Goal: Transaction & Acquisition: Purchase product/service

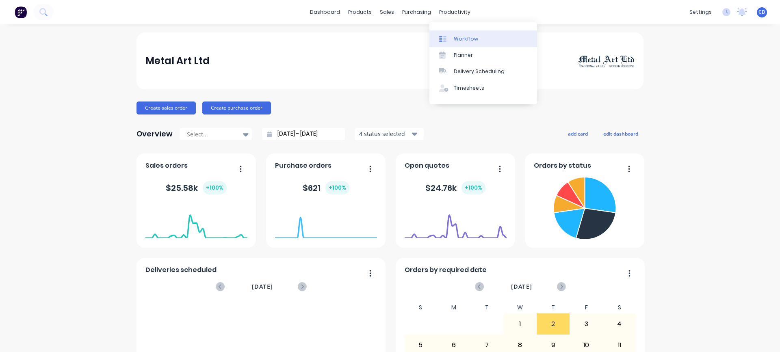
click at [395, 39] on div "Workflow" at bounding box center [466, 38] width 24 height 7
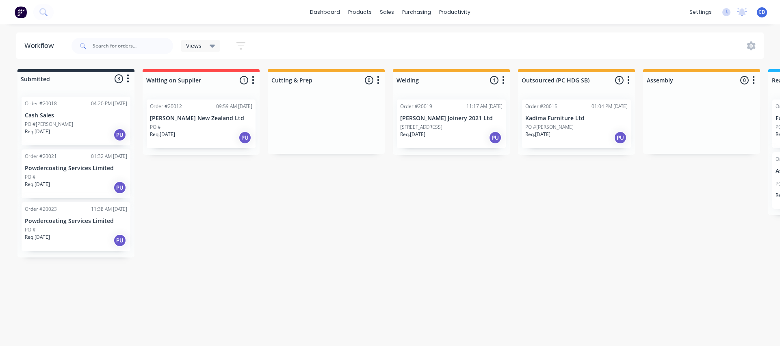
click at [395, 124] on p "PO #[PERSON_NAME]" at bounding box center [549, 127] width 48 height 7
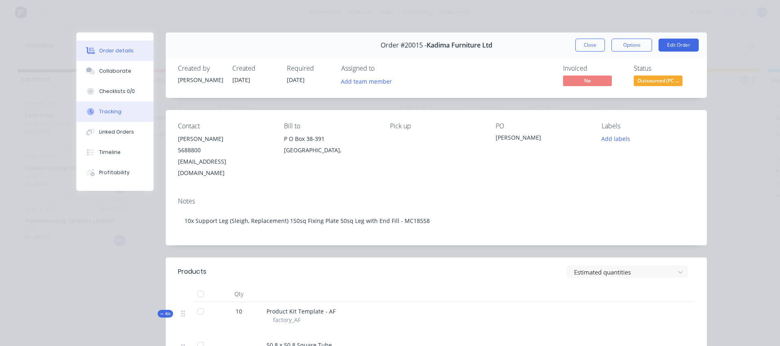
click at [100, 109] on div "Tracking" at bounding box center [110, 111] width 22 height 7
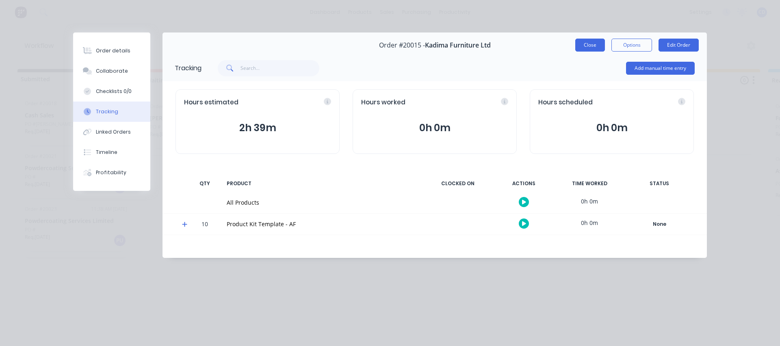
click at [395, 47] on button "Close" at bounding box center [590, 45] width 30 height 13
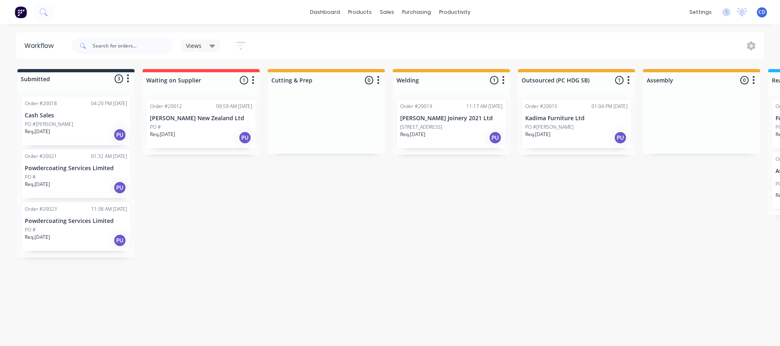
click at [395, 122] on div "Order #20015 01:04 PM [DATE] Kadima Furniture Ltd PO #[PERSON_NAME] Req. [DATE]…" at bounding box center [576, 124] width 109 height 49
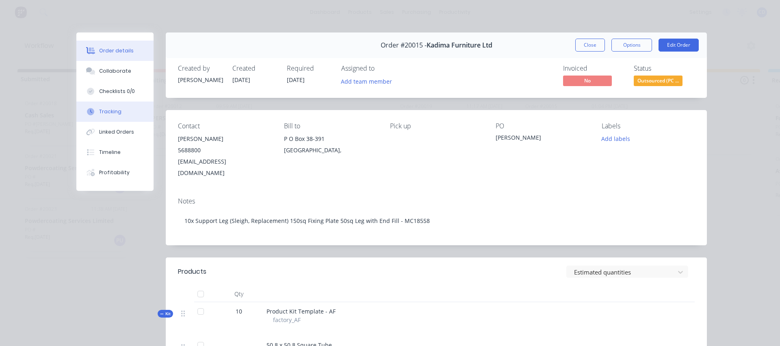
click at [110, 111] on div "Tracking" at bounding box center [110, 111] width 22 height 7
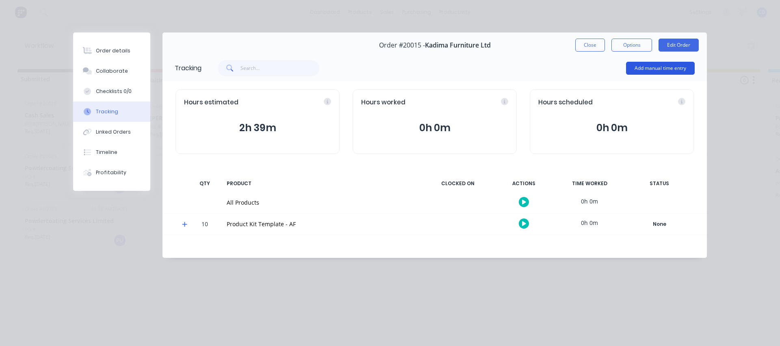
click at [395, 68] on button "Add manual time entry" at bounding box center [660, 68] width 69 height 13
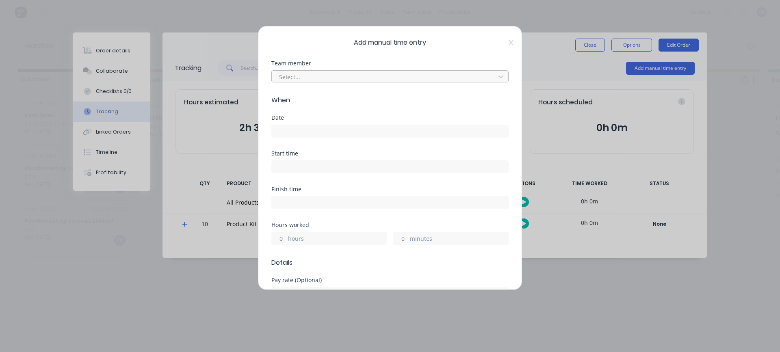
click at [369, 75] on div at bounding box center [384, 77] width 213 height 10
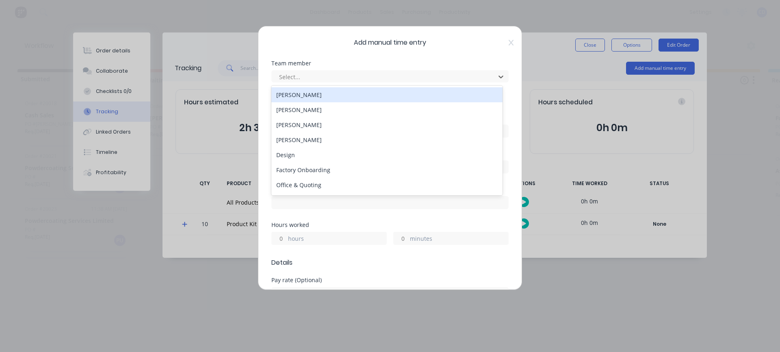
click at [395, 44] on span "Add manual time entry" at bounding box center [389, 43] width 237 height 10
click at [332, 78] on div at bounding box center [384, 77] width 213 height 10
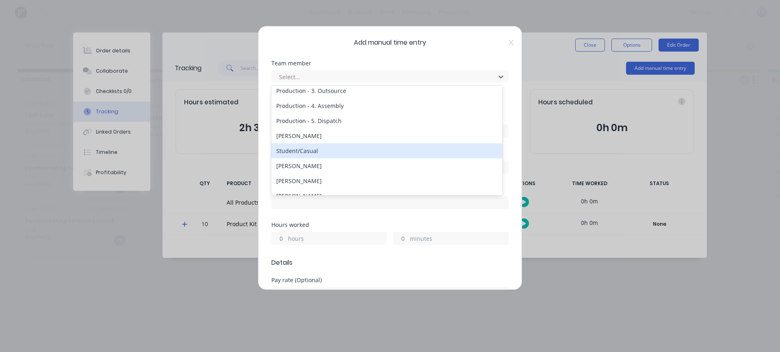
scroll to position [149, 0]
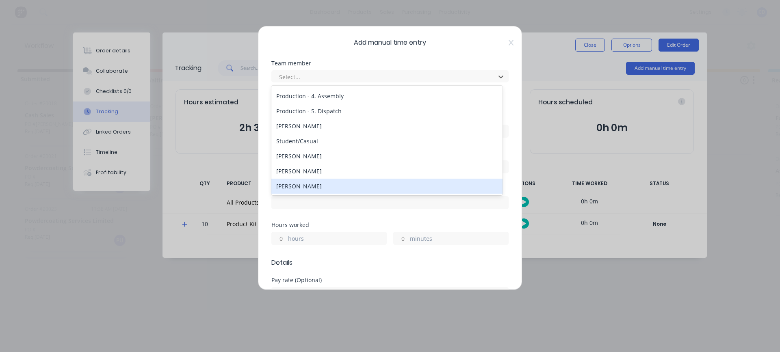
click at [310, 159] on div "[PERSON_NAME]" at bounding box center [386, 186] width 231 height 15
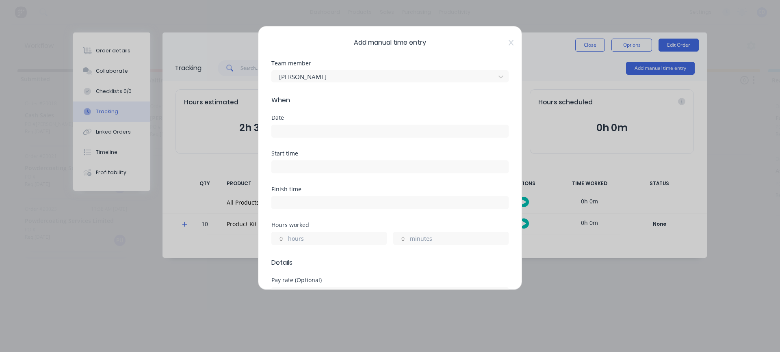
click at [291, 130] on input at bounding box center [390, 131] width 237 height 12
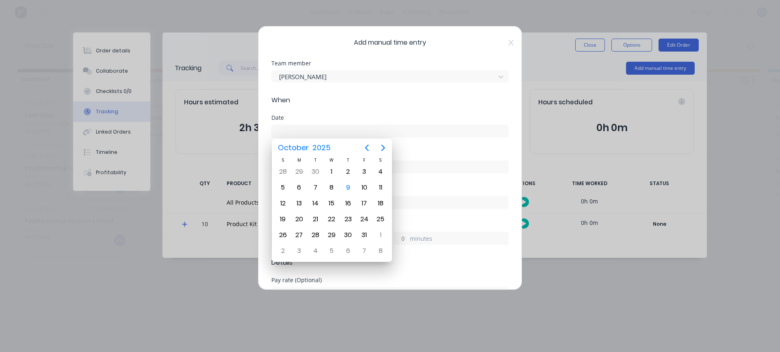
type input "5"
click at [365, 148] on icon "Previous page" at bounding box center [367, 148] width 10 height 10
click at [315, 159] on div "26" at bounding box center [315, 235] width 12 height 12
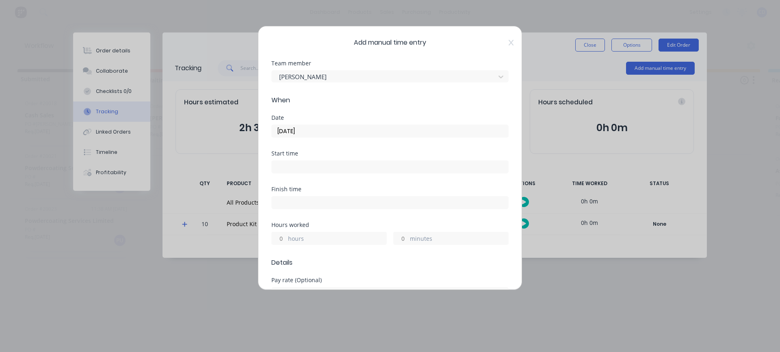
click at [315, 131] on input "[DATE]" at bounding box center [390, 131] width 237 height 12
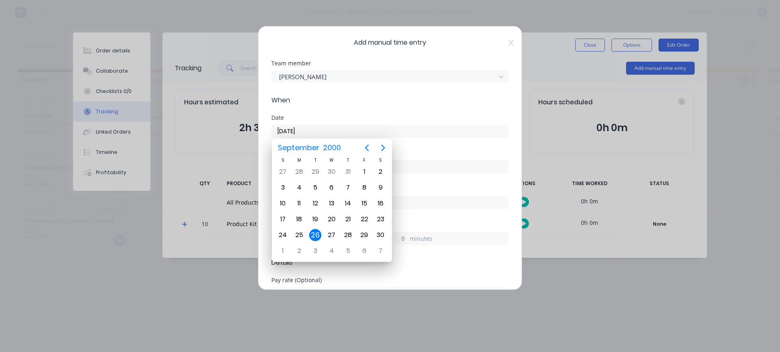
type input "[DATE]"
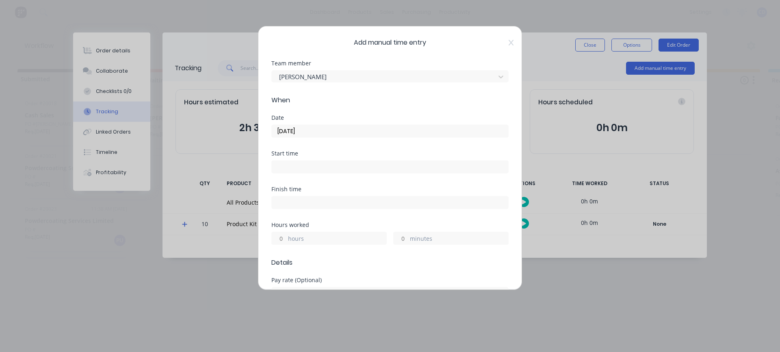
click at [395, 159] on input "minutes" at bounding box center [401, 238] width 14 height 12
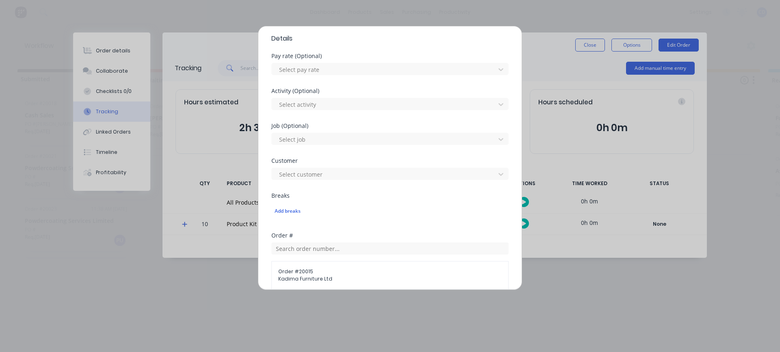
scroll to position [284, 0]
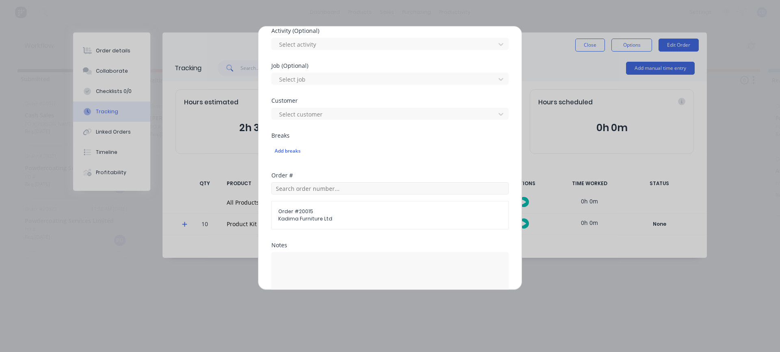
type input "10"
click at [302, 159] on input "text" at bounding box center [389, 188] width 237 height 12
click at [311, 159] on span "Order # 20015" at bounding box center [390, 211] width 224 height 7
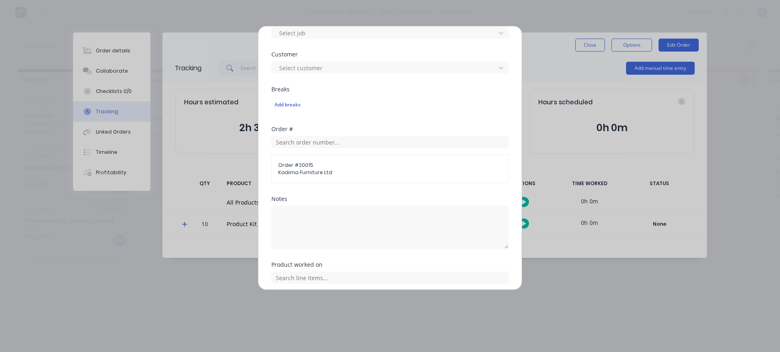
scroll to position [390, 0]
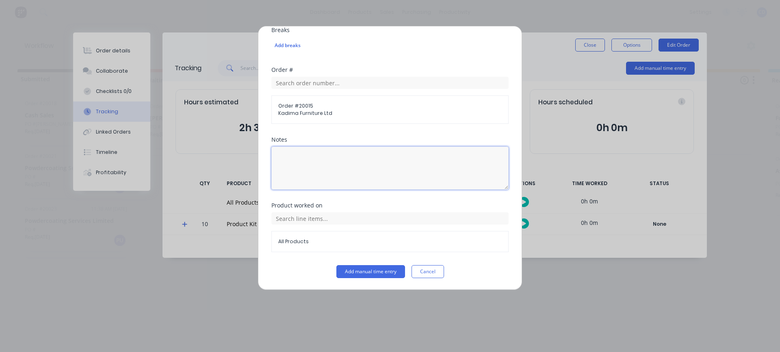
click at [319, 159] on textarea at bounding box center [389, 168] width 237 height 43
type textarea "Cut / [PERSON_NAME]"
click at [316, 159] on input "text" at bounding box center [389, 219] width 237 height 12
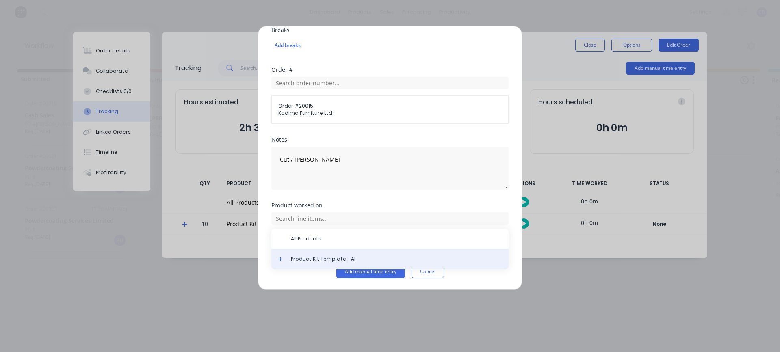
click at [313, 159] on span "Product Kit Template - AF" at bounding box center [396, 259] width 211 height 7
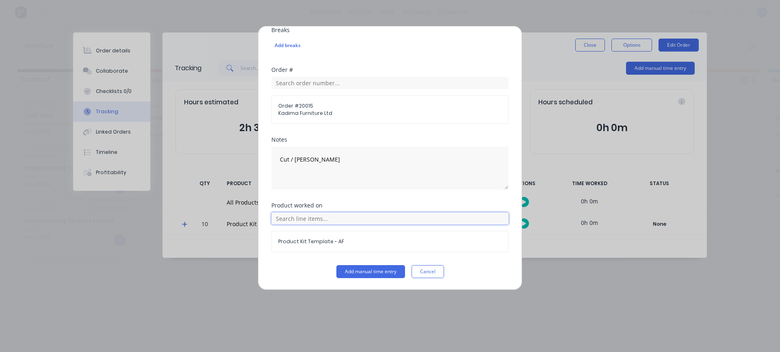
click at [302, 159] on input "text" at bounding box center [389, 219] width 237 height 12
click at [281, 159] on icon at bounding box center [280, 259] width 5 height 6
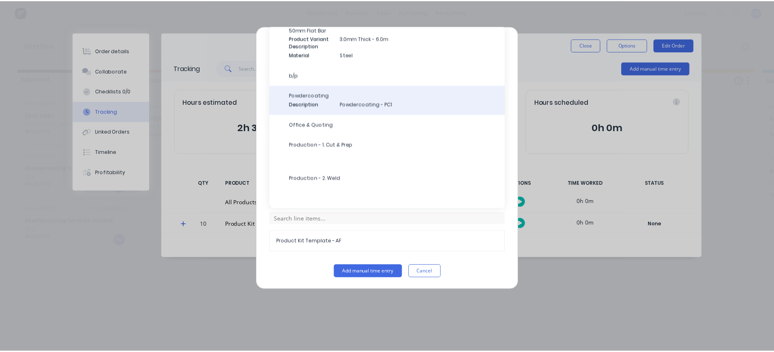
scroll to position [122, 0]
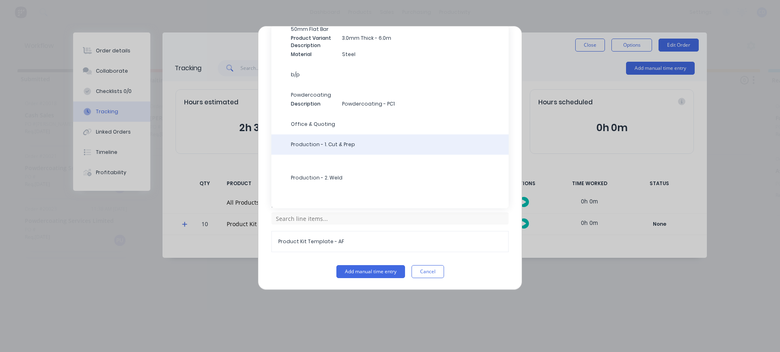
click at [330, 143] on span "Production - 1. Cut & Prep" at bounding box center [396, 144] width 211 height 7
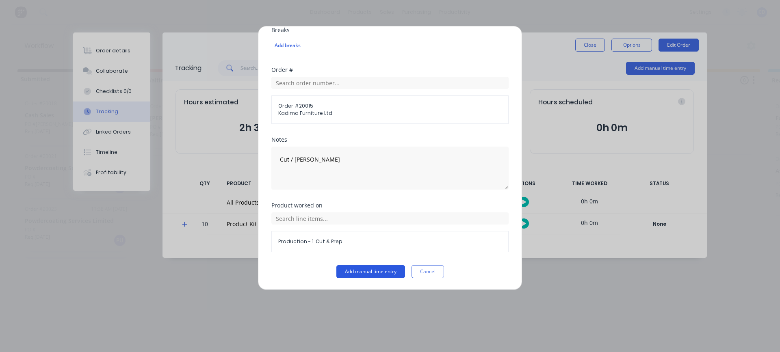
click at [354, 159] on button "Add manual time entry" at bounding box center [371, 271] width 69 height 13
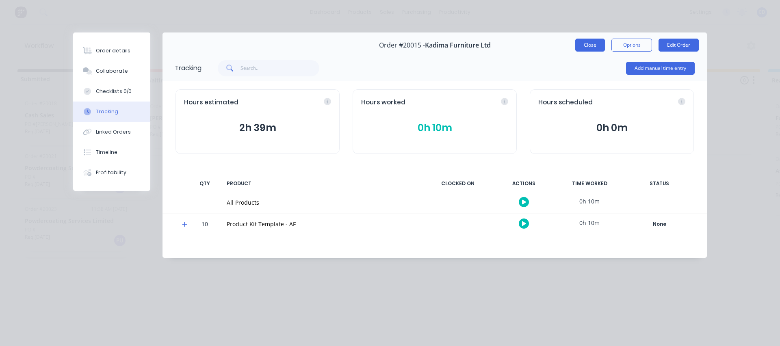
click at [395, 46] on button "Close" at bounding box center [590, 45] width 30 height 13
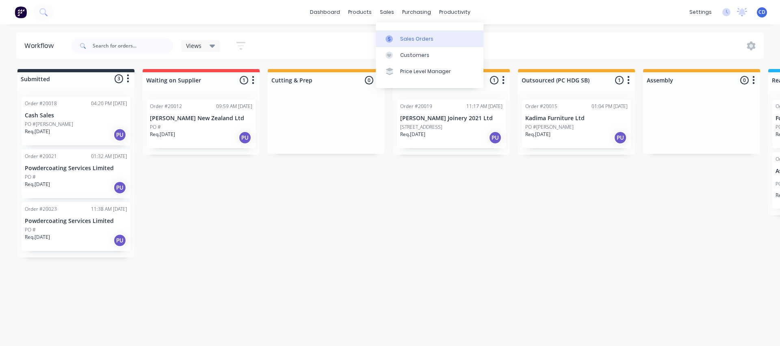
click at [395, 40] on div at bounding box center [392, 38] width 12 height 7
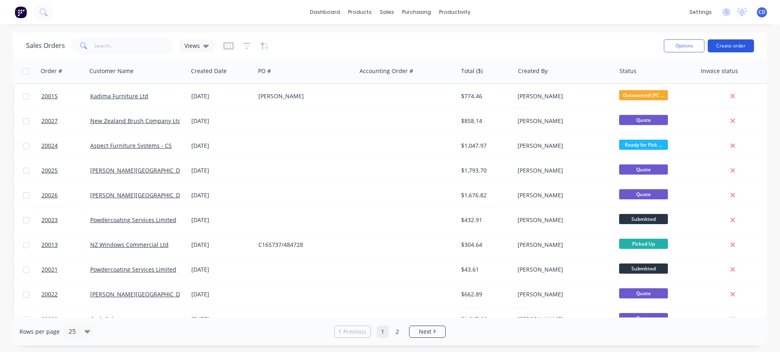
click at [395, 43] on button "Create order" at bounding box center [731, 45] width 46 height 13
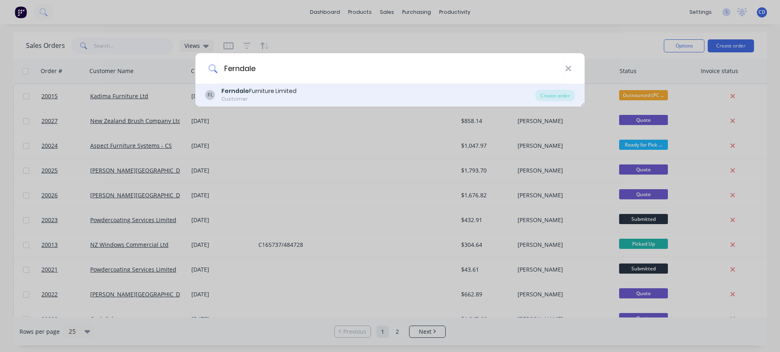
type input "Ferndale"
click at [258, 91] on div "Ferndale Furniture Limited" at bounding box center [258, 91] width 75 height 9
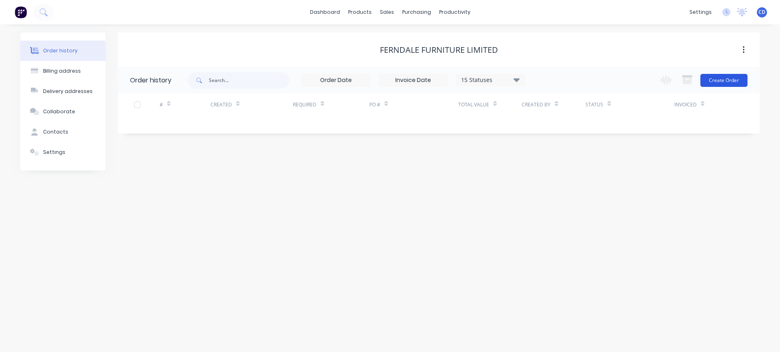
click at [395, 81] on button "Create Order" at bounding box center [724, 80] width 47 height 13
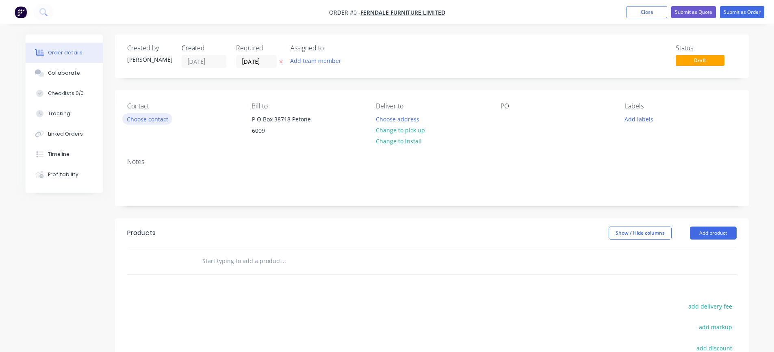
click at [160, 120] on button "Choose contact" at bounding box center [147, 118] width 50 height 11
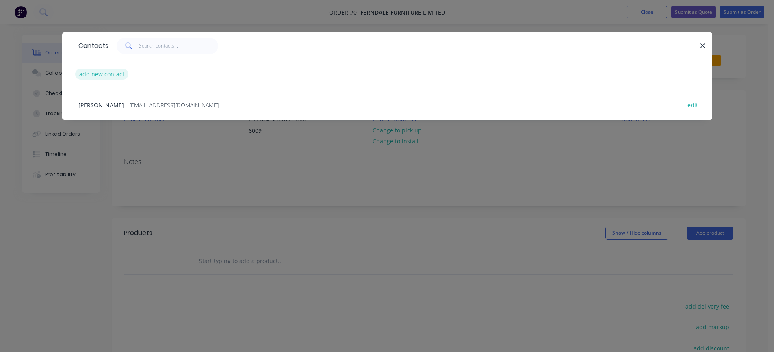
click at [109, 74] on button "add new contact" at bounding box center [102, 74] width 54 height 11
select select "NZ"
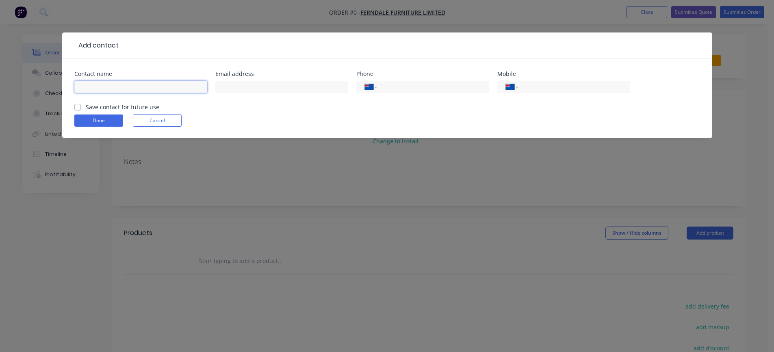
click at [112, 88] on input "text" at bounding box center [140, 87] width 133 height 12
type input "[PERSON_NAME]"
click at [395, 89] on input "tel" at bounding box center [573, 87] width 98 height 9
type input "0274 211 891"
click at [86, 108] on label "Save contact for future use" at bounding box center [123, 107] width 74 height 9
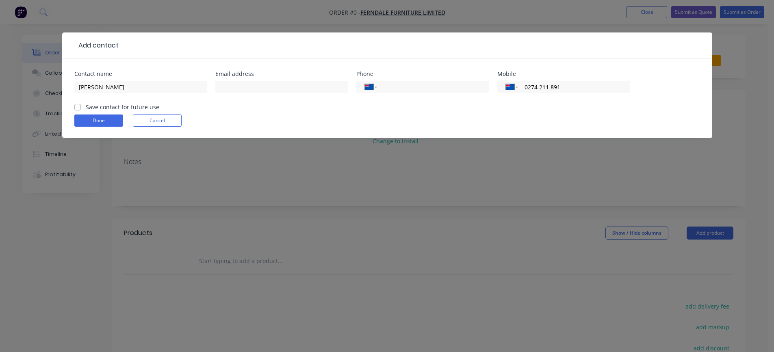
click at [76, 108] on input "Save contact for future use" at bounding box center [77, 107] width 7 height 8
checkbox input "true"
click at [84, 121] on button "Done" at bounding box center [98, 121] width 49 height 12
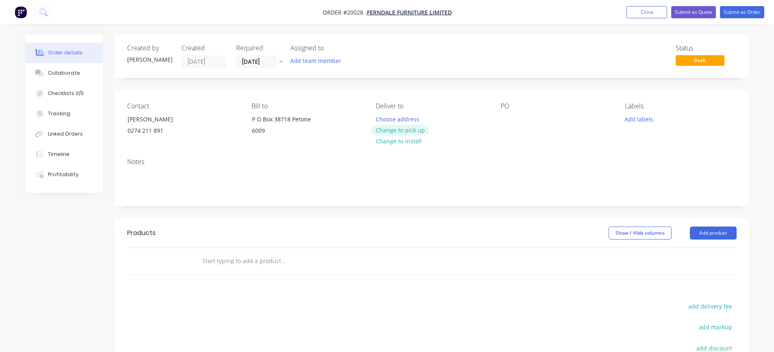
click at [395, 130] on button "Change to pick up" at bounding box center [400, 130] width 58 height 11
click at [395, 120] on button "Add labels" at bounding box center [639, 118] width 37 height 11
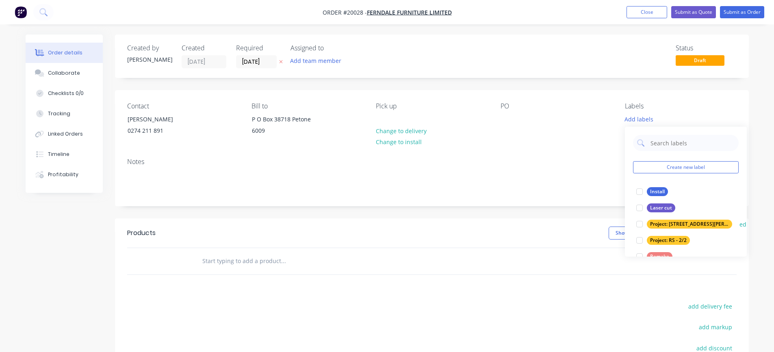
click at [395, 159] on div "Project: [STREET_ADDRESS][PERSON_NAME]" at bounding box center [689, 224] width 85 height 9
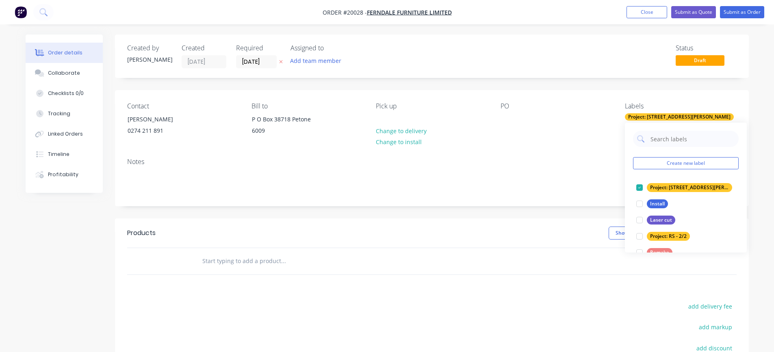
click at [395, 159] on div "Notes" at bounding box center [432, 162] width 610 height 8
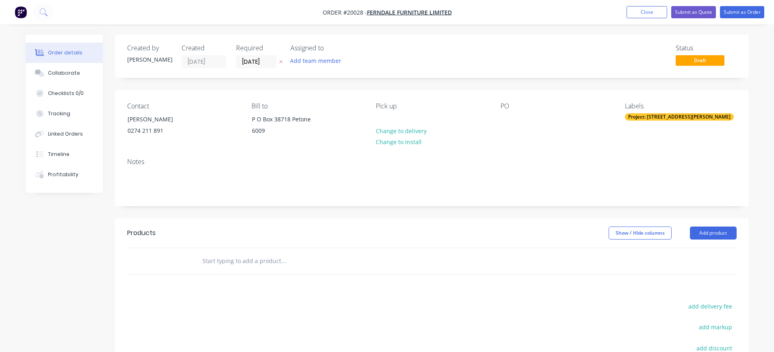
click at [395, 117] on div "Project: [STREET_ADDRESS][PERSON_NAME]" at bounding box center [679, 116] width 109 height 7
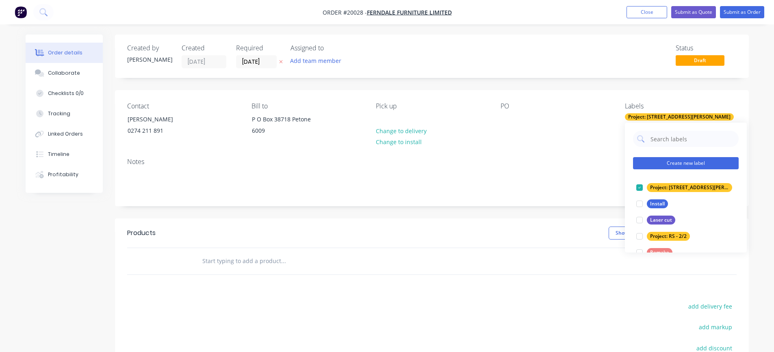
click at [395, 159] on button "Create new label" at bounding box center [686, 163] width 106 height 12
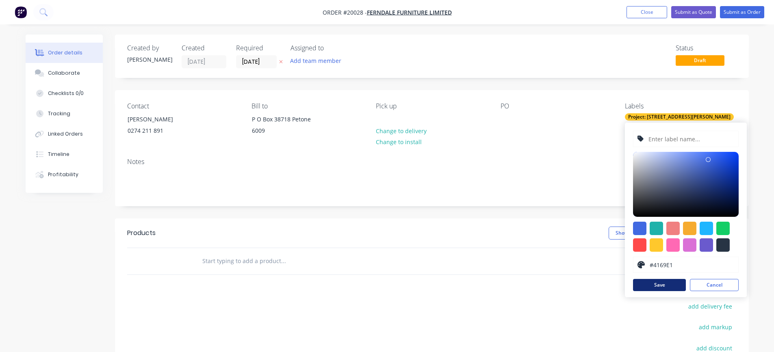
click at [395, 159] on button "Save" at bounding box center [659, 285] width 53 height 12
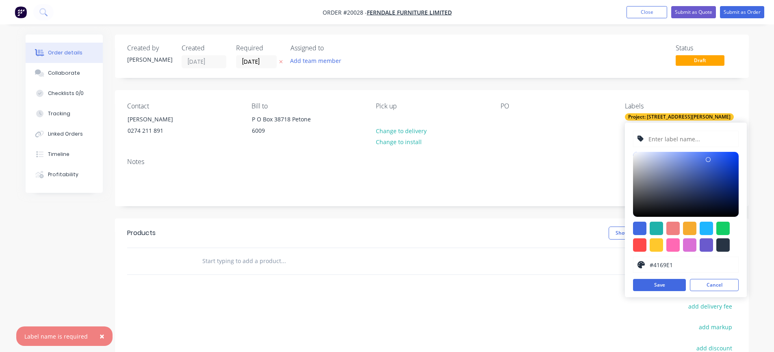
click at [395, 137] on input "text" at bounding box center [691, 138] width 87 height 15
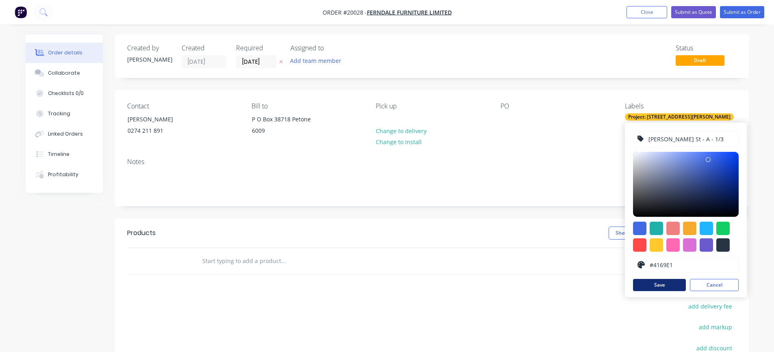
type input "[PERSON_NAME] St - A - 1/3"
click at [395, 159] on button "Save" at bounding box center [659, 285] width 53 height 12
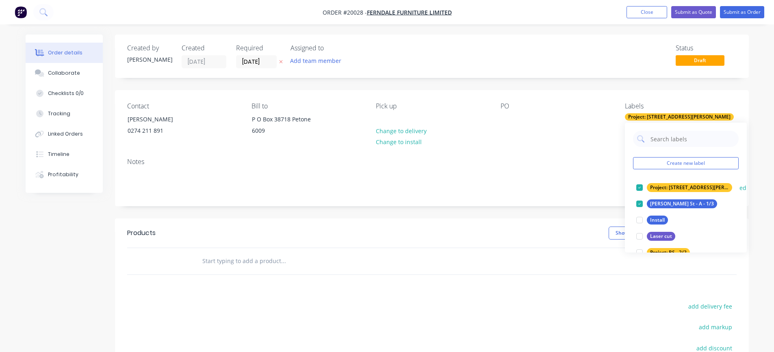
click at [395, 159] on div at bounding box center [640, 188] width 16 height 16
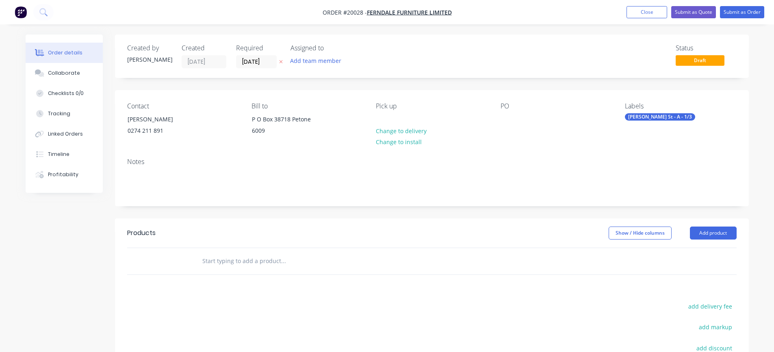
click at [395, 159] on div "Notes" at bounding box center [432, 162] width 610 height 8
click at [395, 13] on button "Close" at bounding box center [647, 12] width 41 height 12
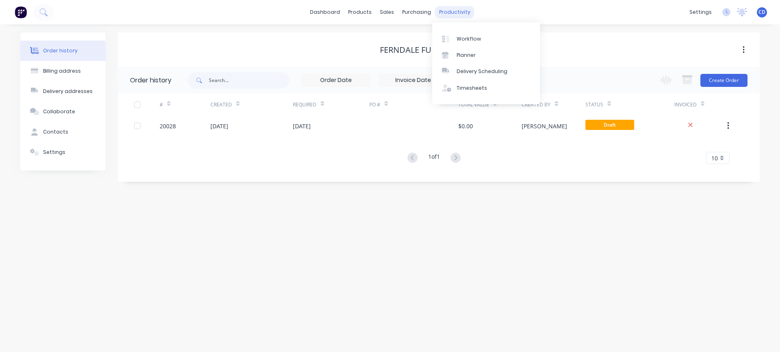
click at [395, 14] on div "productivity" at bounding box center [454, 12] width 39 height 12
click at [395, 37] on div "Workflow" at bounding box center [469, 38] width 24 height 7
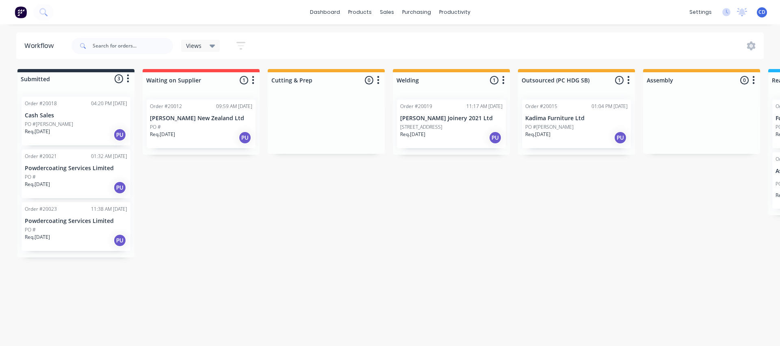
click at [204, 45] on div "Views" at bounding box center [200, 45] width 29 height 7
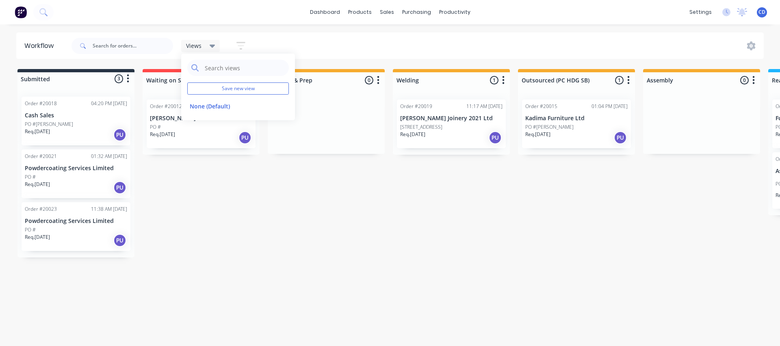
click at [204, 45] on div "Views" at bounding box center [200, 45] width 29 height 7
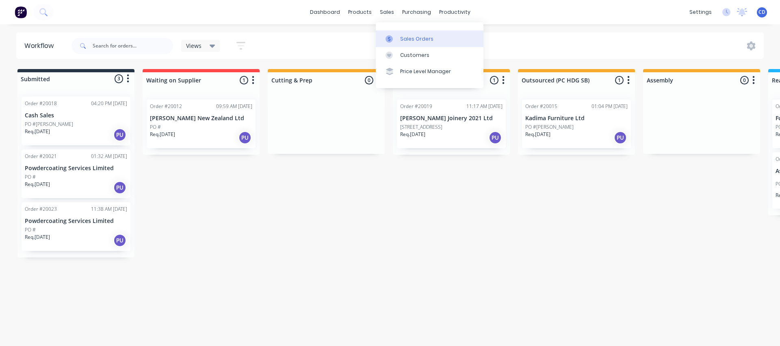
click at [395, 40] on div "Sales Orders" at bounding box center [416, 38] width 33 height 7
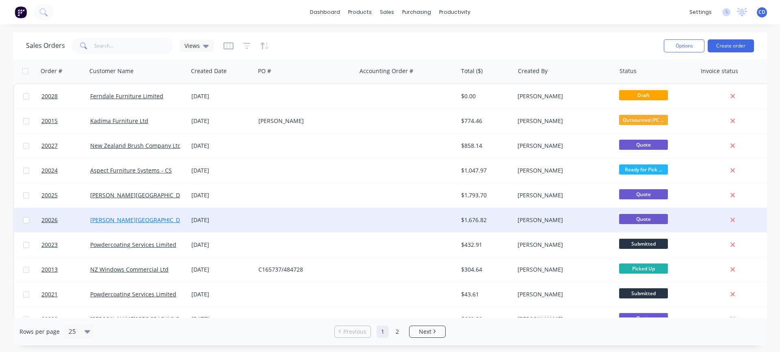
click at [102, 159] on link "[PERSON_NAME][GEOGRAPHIC_DATA]" at bounding box center [141, 220] width 102 height 8
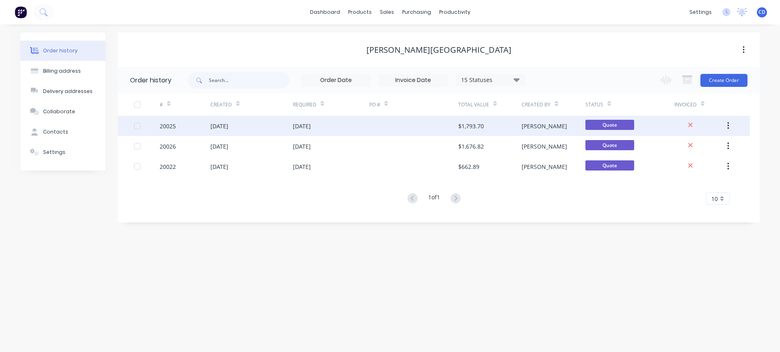
click at [228, 127] on div "[DATE]" at bounding box center [220, 126] width 18 height 9
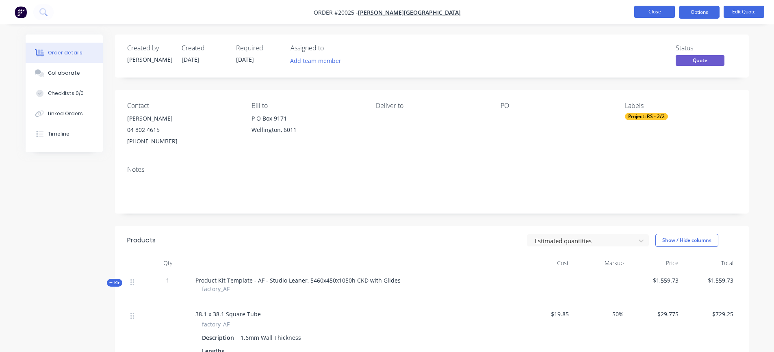
click at [395, 12] on button "Close" at bounding box center [654, 12] width 41 height 12
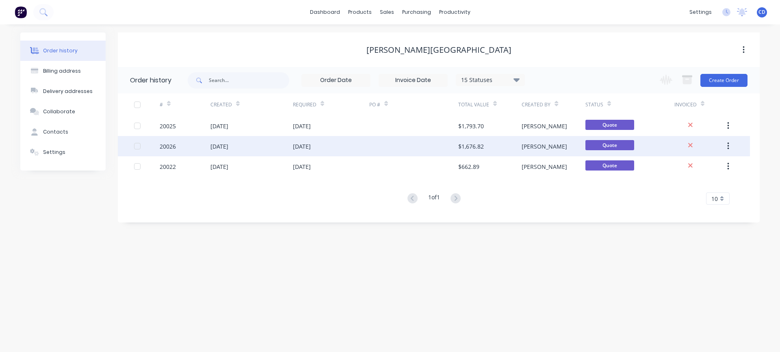
click at [169, 144] on div "20026" at bounding box center [168, 146] width 16 height 9
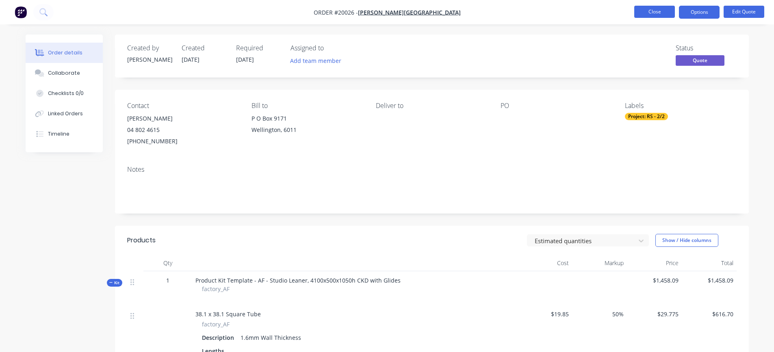
click at [395, 14] on button "Close" at bounding box center [654, 12] width 41 height 12
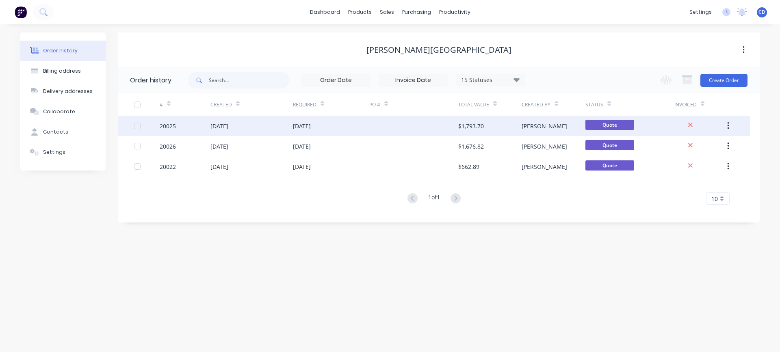
click at [169, 130] on div "20025" at bounding box center [168, 126] width 16 height 9
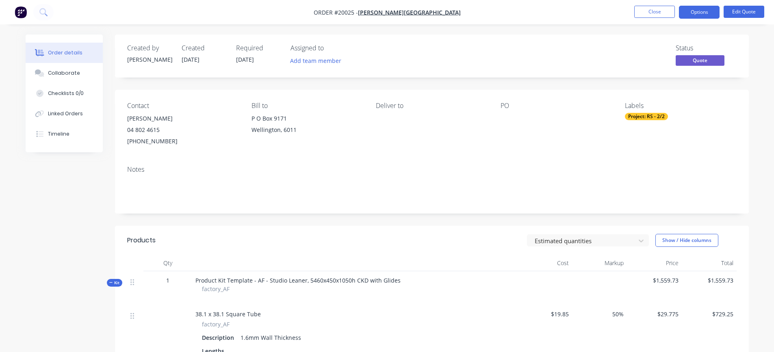
click at [395, 115] on div "Project: RS - 2/2" at bounding box center [646, 116] width 43 height 7
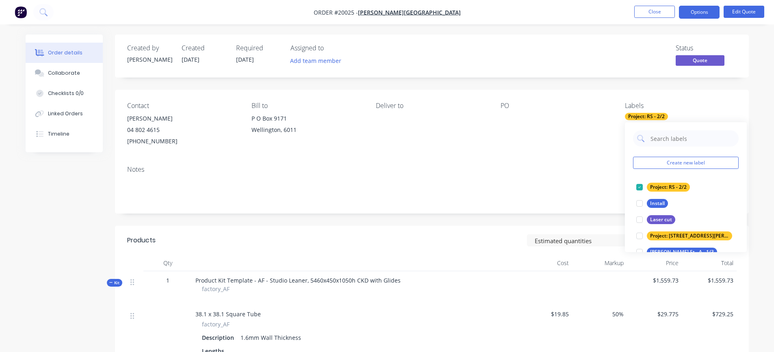
click at [395, 159] on div "Notes" at bounding box center [432, 186] width 634 height 54
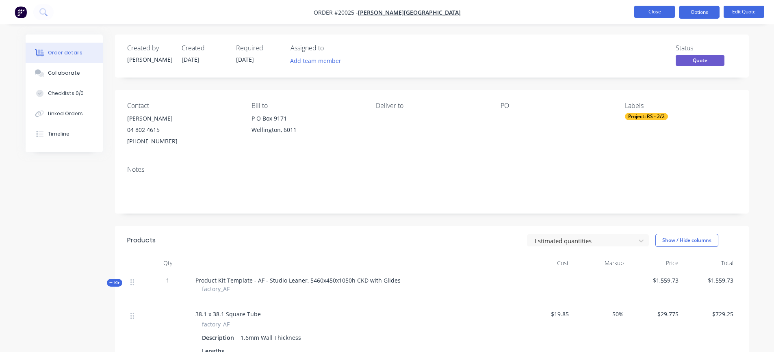
click at [395, 13] on button "Close" at bounding box center [654, 12] width 41 height 12
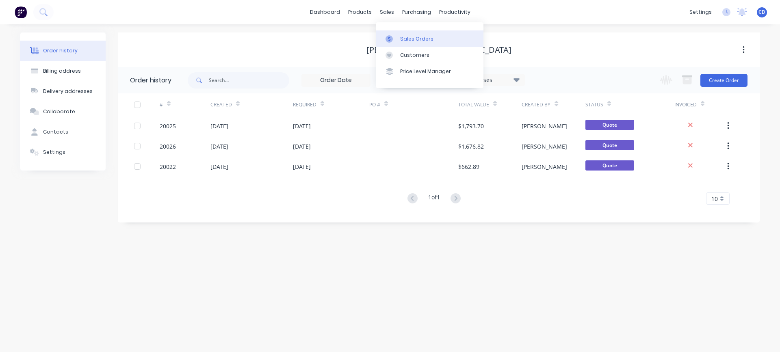
click at [395, 41] on div at bounding box center [392, 38] width 12 height 7
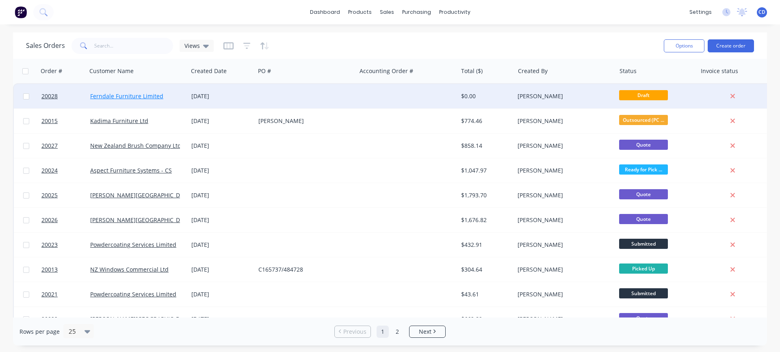
click at [112, 93] on link "Ferndale Furniture Limited" at bounding box center [126, 96] width 73 height 8
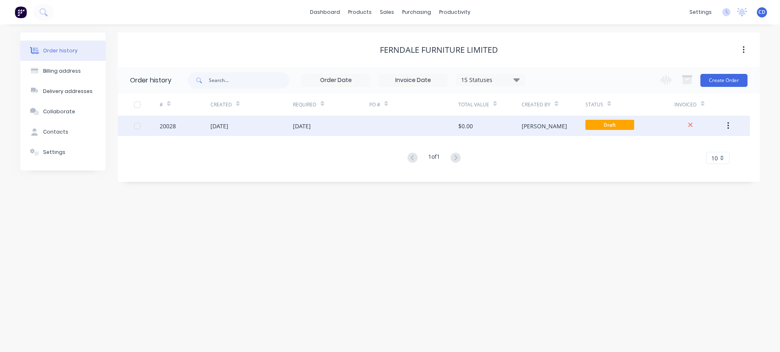
click at [165, 126] on div "20028" at bounding box center [168, 126] width 16 height 9
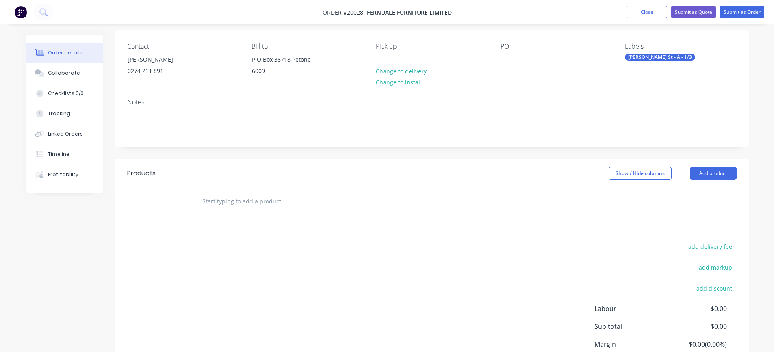
scroll to position [81, 0]
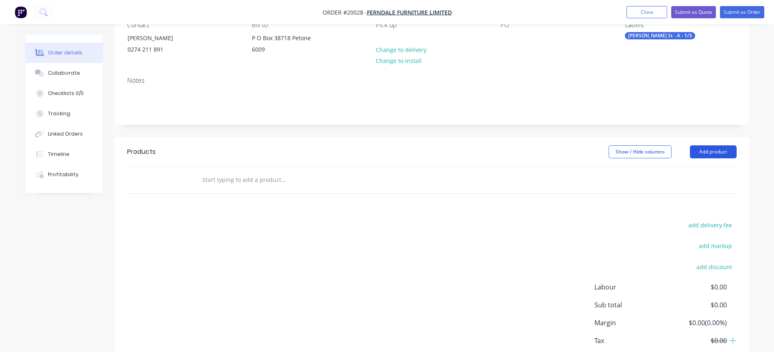
click at [395, 152] on button "Add product" at bounding box center [713, 151] width 47 height 13
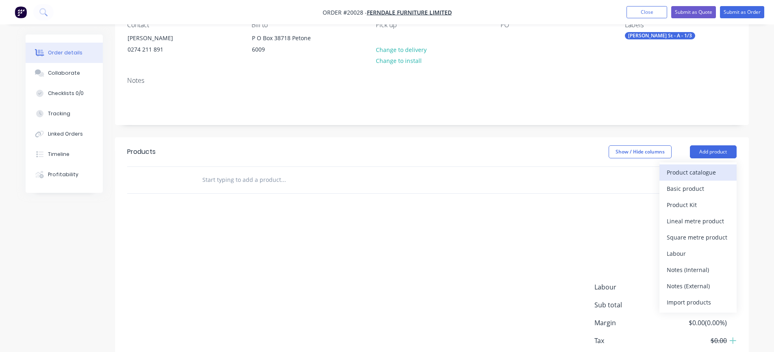
click at [395, 159] on div "Product catalogue" at bounding box center [698, 173] width 63 height 12
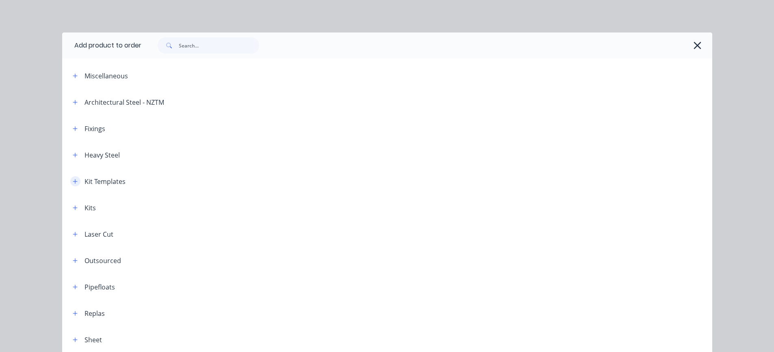
click at [73, 159] on icon "button" at bounding box center [75, 181] width 4 height 4
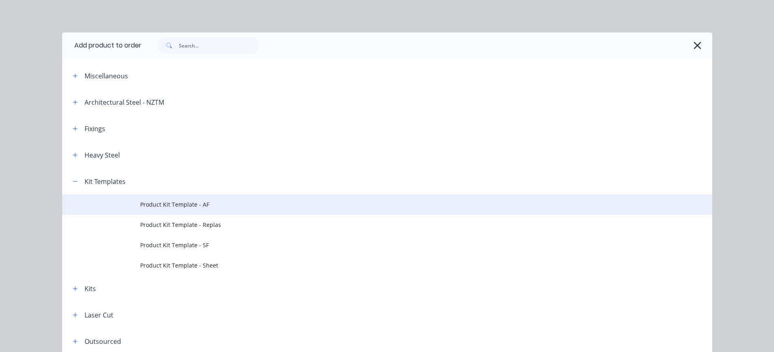
click at [154, 159] on span "Product Kit Template - AF" at bounding box center [369, 204] width 458 height 9
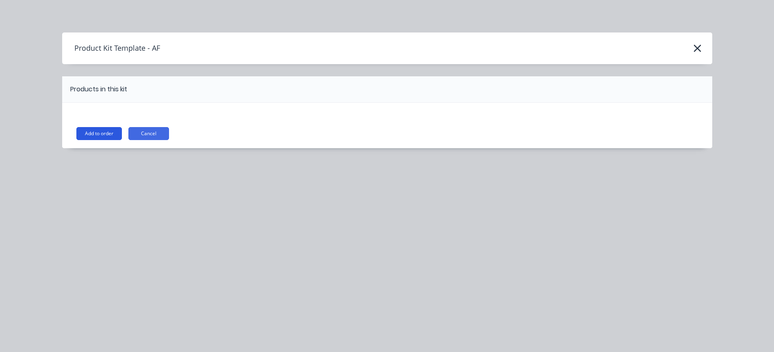
click at [113, 132] on button "Add to order" at bounding box center [99, 133] width 46 height 13
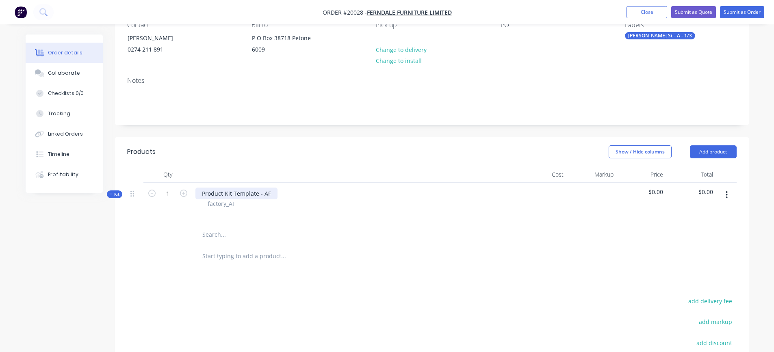
click at [270, 159] on div "Product Kit Template - AF" at bounding box center [236, 194] width 82 height 12
click at [221, 159] on input "text" at bounding box center [283, 235] width 163 height 16
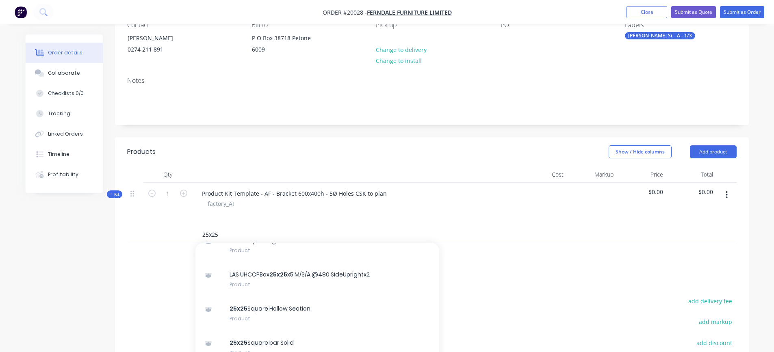
scroll to position [41, 0]
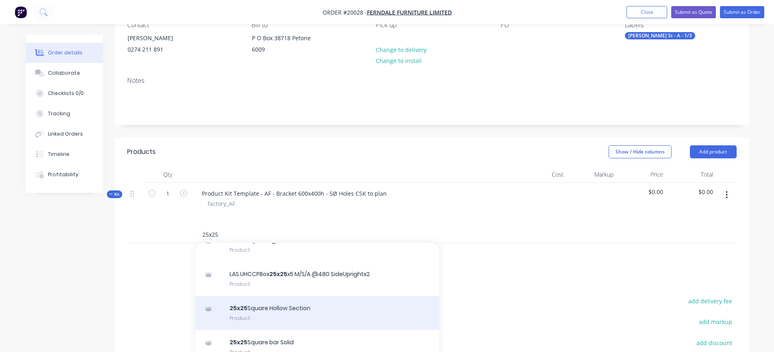
type input "25x25"
click at [287, 159] on div "25x25 Square Hollow Section Product" at bounding box center [317, 313] width 244 height 34
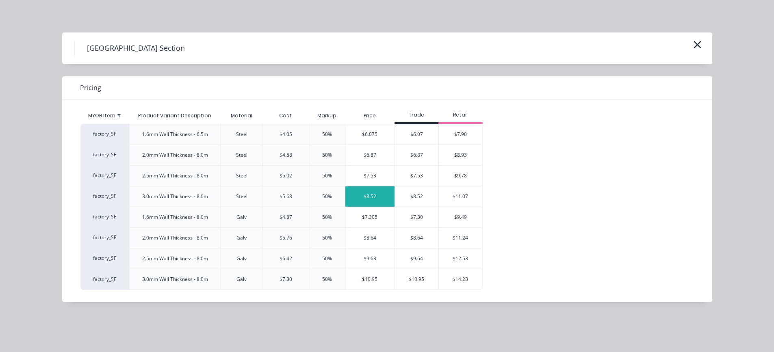
click at [375, 159] on div "$8.52" at bounding box center [369, 197] width 49 height 20
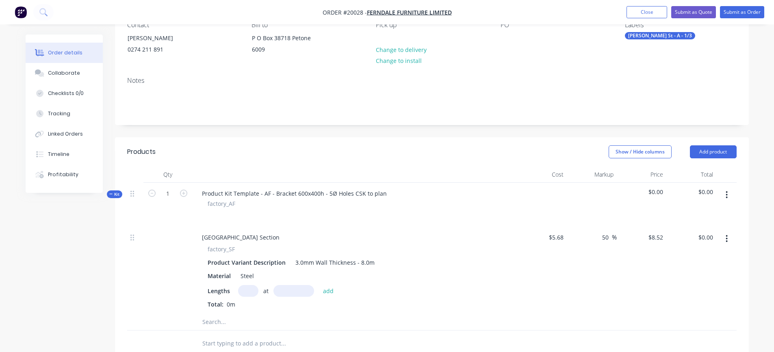
click at [252, 159] on input "text" at bounding box center [248, 291] width 20 height 12
type input "1"
type input "600"
click at [319, 159] on button "add" at bounding box center [328, 290] width 19 height 11
type input "$5.11"
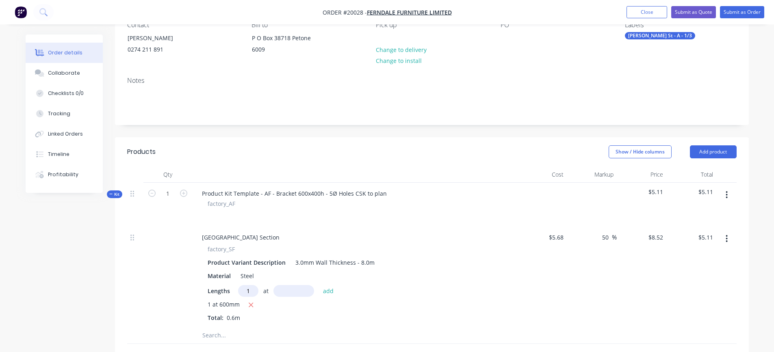
type input "1"
type input "375mm"
click at [329, 159] on button "add" at bounding box center [328, 290] width 19 height 11
type input "$8.31"
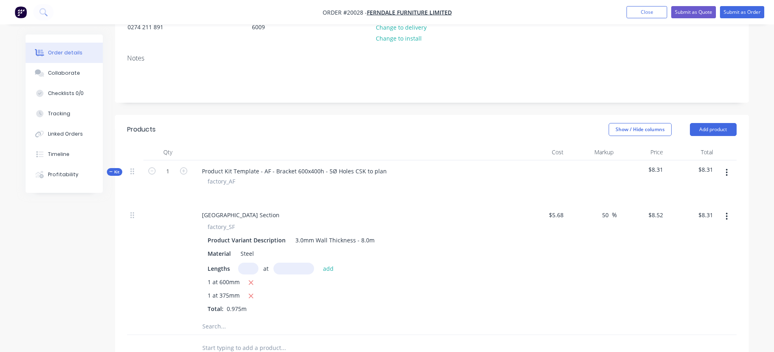
scroll to position [122, 0]
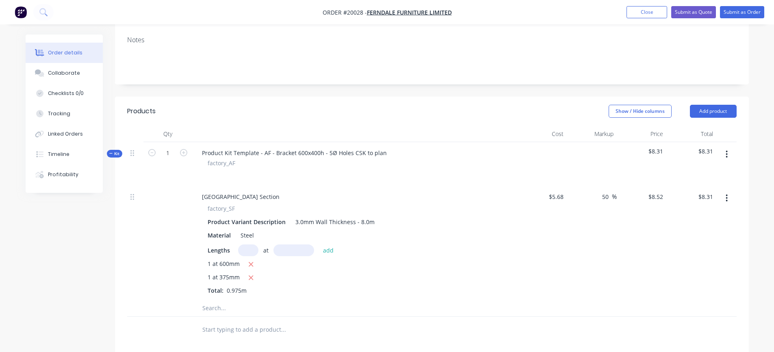
click at [227, 159] on input "text" at bounding box center [283, 308] width 163 height 16
type input "3"
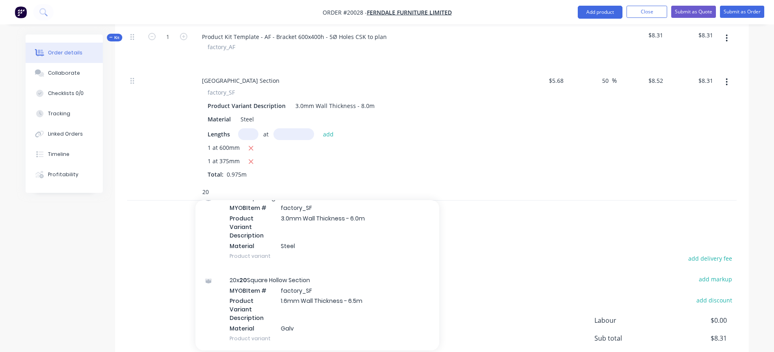
scroll to position [239, 0]
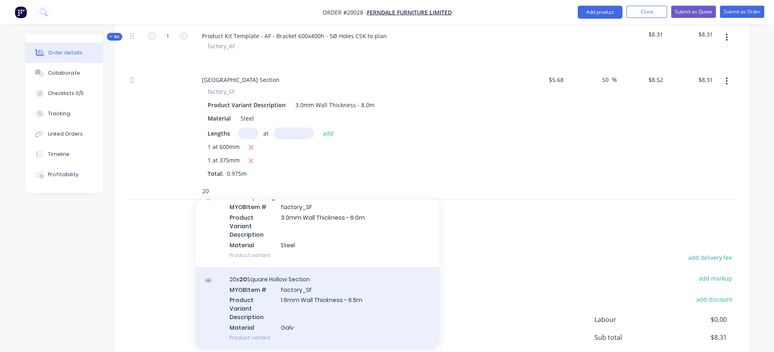
type input "2"
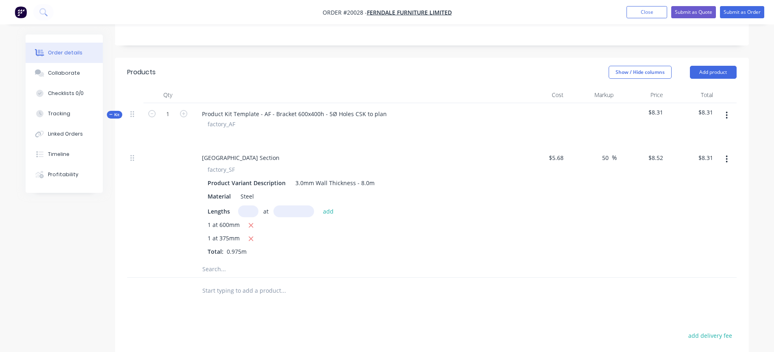
scroll to position [158, 0]
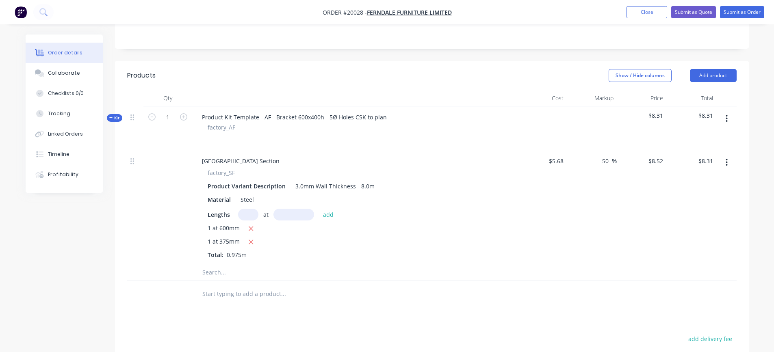
click at [395, 120] on button "button" at bounding box center [726, 118] width 19 height 15
click at [395, 139] on div "Add product to kit" at bounding box center [698, 140] width 63 height 12
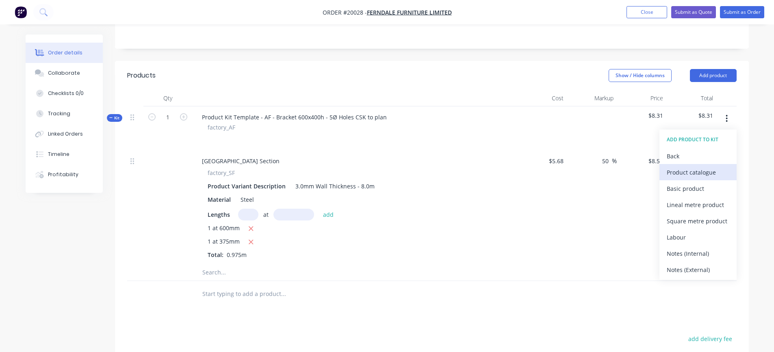
click at [395, 159] on div "Product catalogue" at bounding box center [698, 173] width 63 height 12
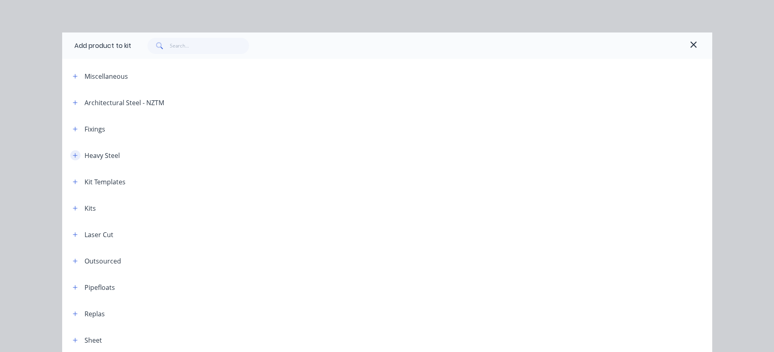
click at [73, 156] on icon "button" at bounding box center [75, 155] width 4 height 4
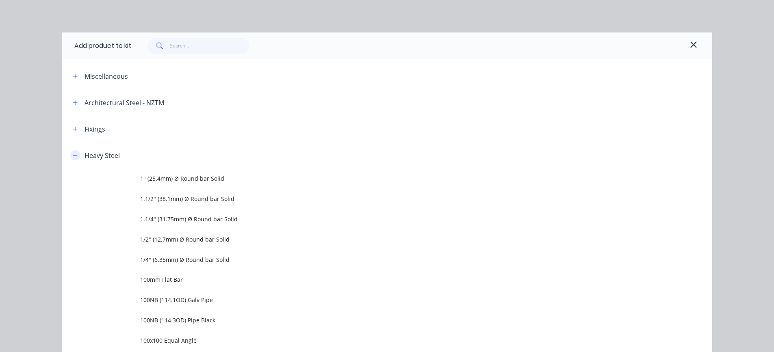
click at [73, 156] on icon "button" at bounding box center [75, 156] width 5 height 6
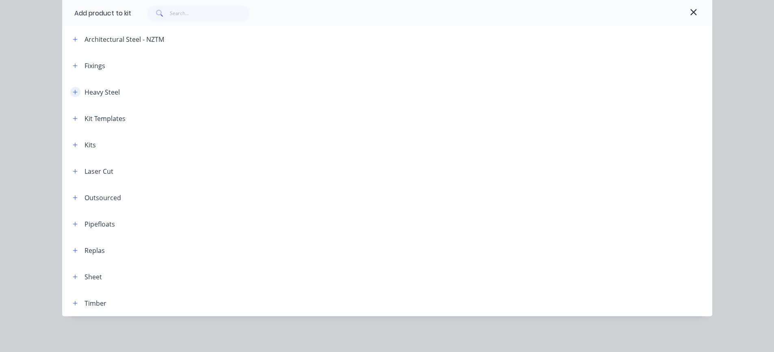
scroll to position [23, 0]
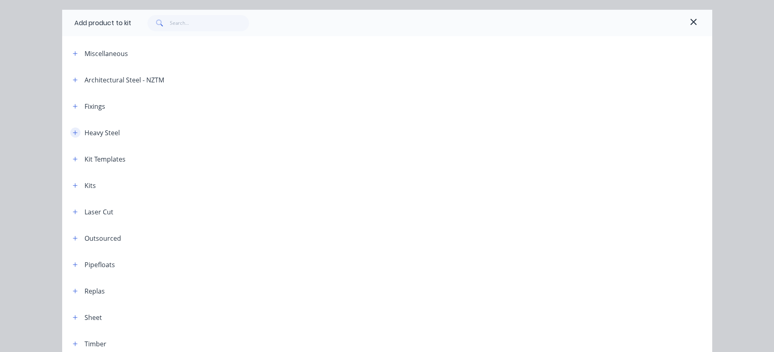
click at [73, 132] on icon "button" at bounding box center [75, 133] width 5 height 6
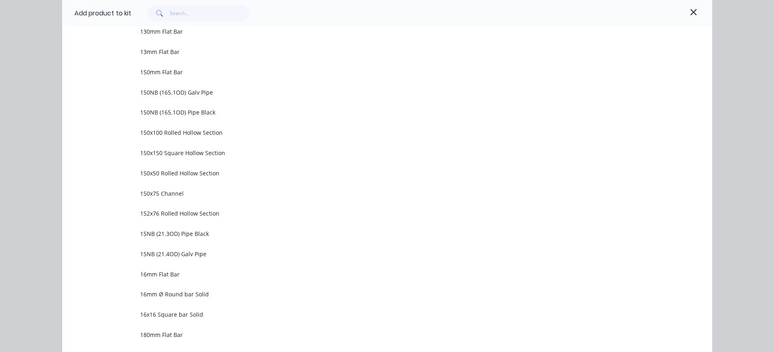
scroll to position [1039, 0]
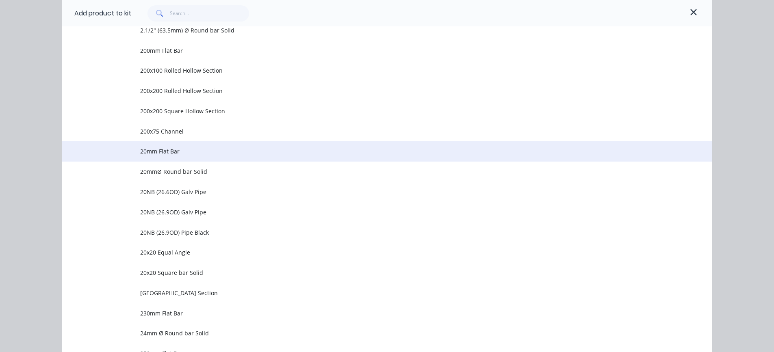
click at [161, 153] on span "20mm Flat Bar" at bounding box center [369, 151] width 458 height 9
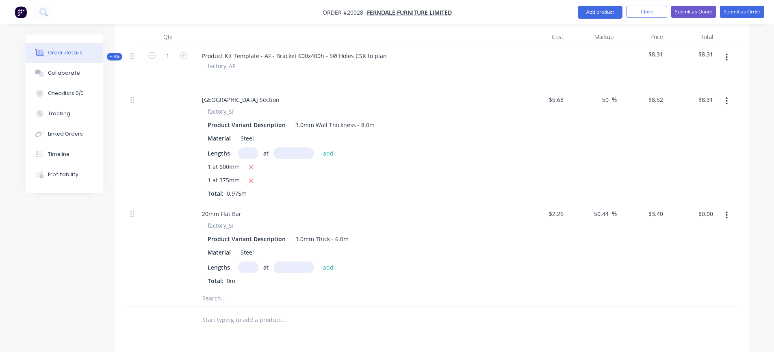
scroll to position [239, 0]
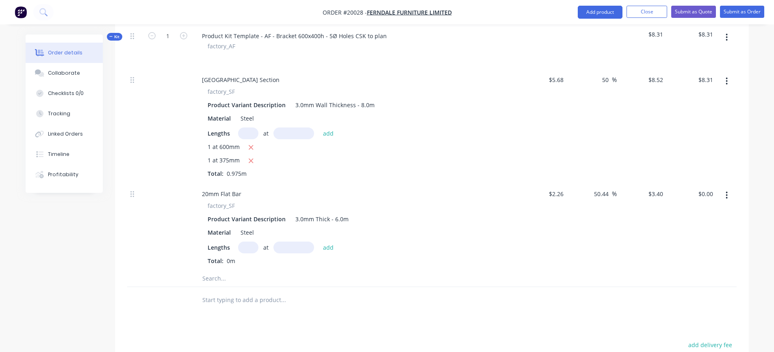
click at [243, 159] on input "text" at bounding box center [248, 248] width 20 height 12
type input "1"
type input "19mm"
click at [328, 159] on button "add" at bounding box center [328, 247] width 19 height 11
type input "$0.06"
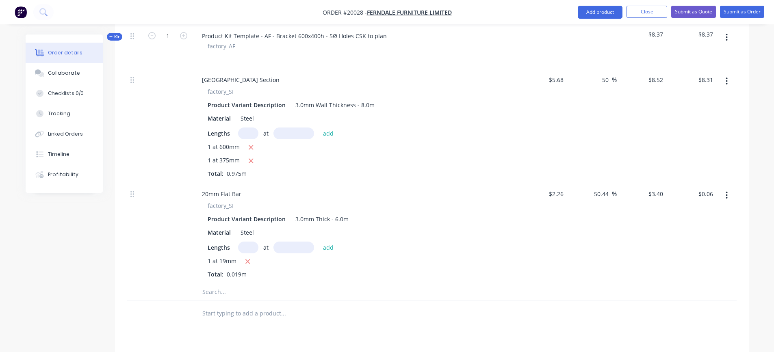
click at [218, 159] on input "text" at bounding box center [283, 292] width 163 height 16
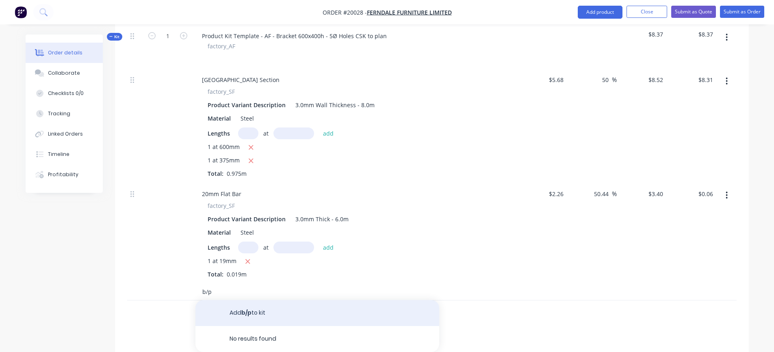
type input "b/p"
click at [237, 159] on button "Add b/p to kit" at bounding box center [317, 313] width 244 height 26
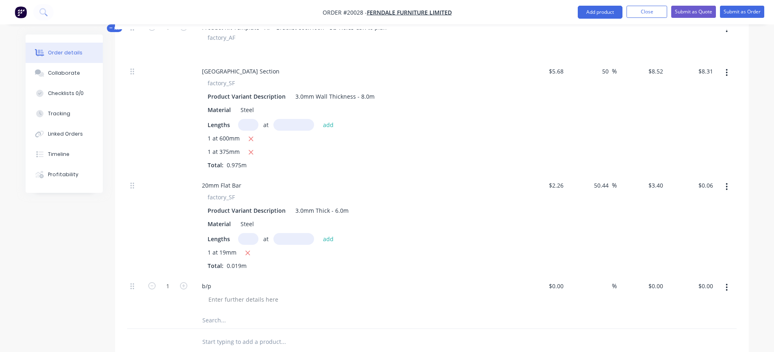
scroll to position [198, 0]
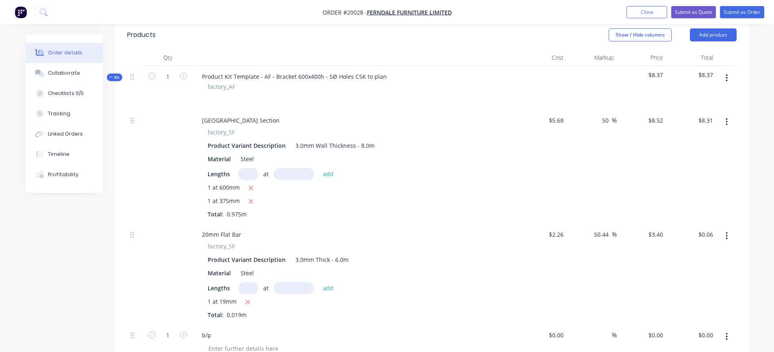
click at [395, 80] on icon "button" at bounding box center [727, 77] width 2 height 7
click at [395, 96] on div "Add product to kit" at bounding box center [698, 99] width 63 height 12
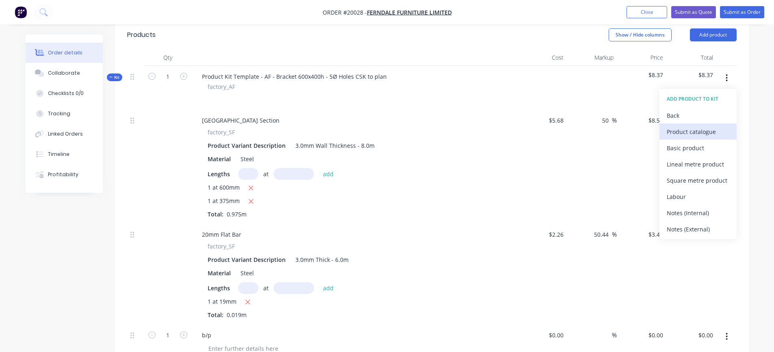
click at [395, 133] on div "Product catalogue" at bounding box center [698, 132] width 63 height 12
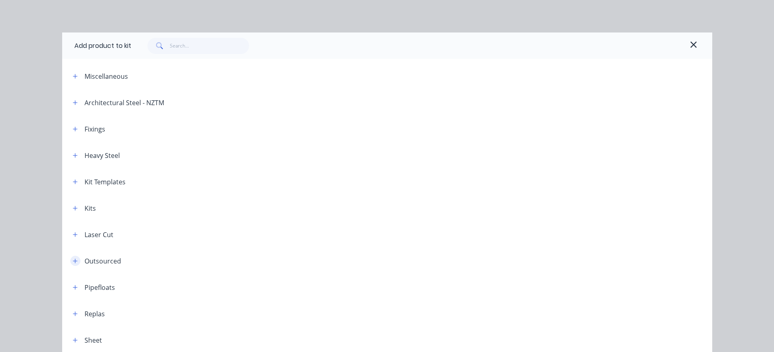
click at [73, 159] on icon "button" at bounding box center [75, 261] width 5 height 6
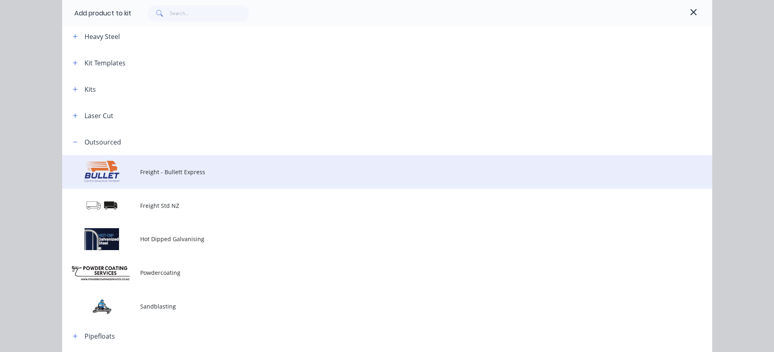
scroll to position [122, 0]
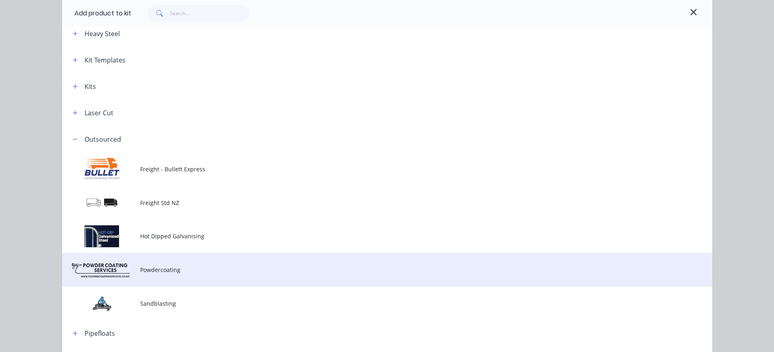
click at [152, 159] on span "Powdercoating" at bounding box center [369, 270] width 458 height 9
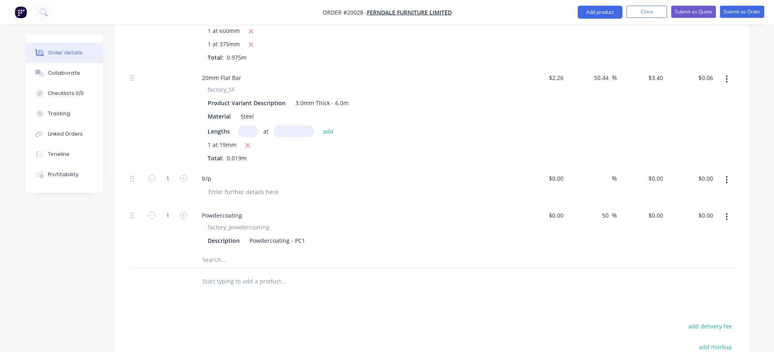
scroll to position [361, 0]
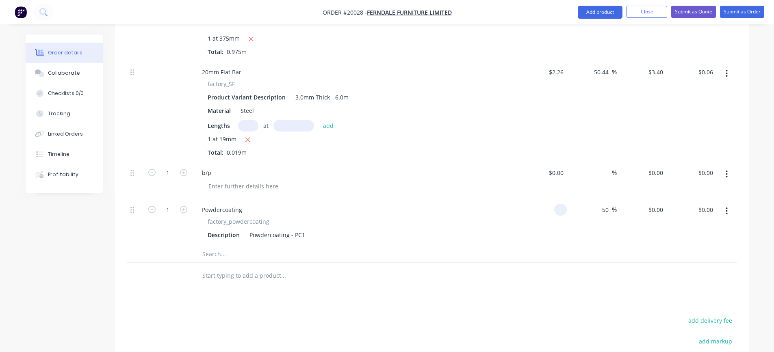
click at [395, 159] on input at bounding box center [562, 210] width 9 height 12
type input "$7.25"
type input "$10.875"
type input "$10.88"
click at [395, 159] on div at bounding box center [338, 254] width 293 height 16
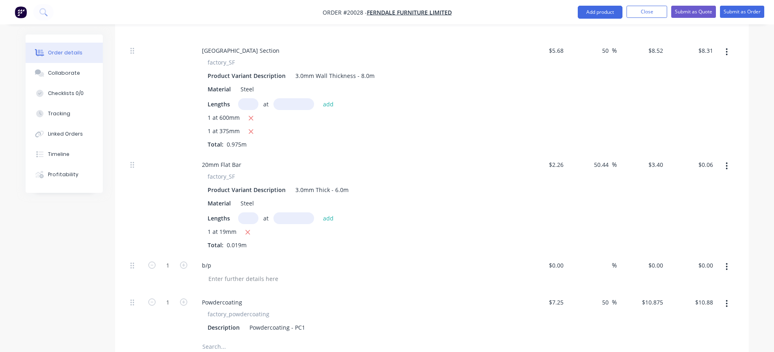
scroll to position [280, 0]
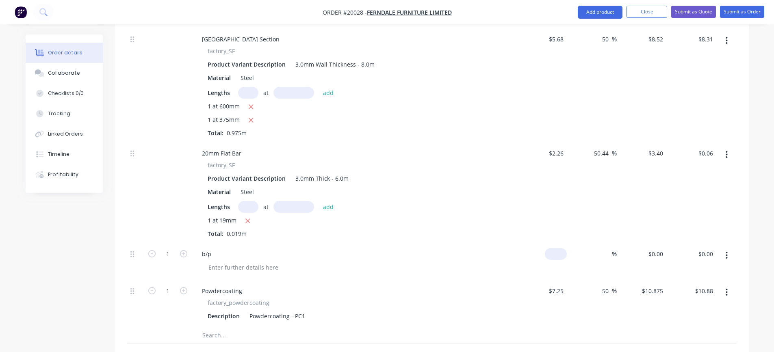
click at [395, 159] on input at bounding box center [557, 254] width 19 height 12
click at [395, 159] on input "0" at bounding box center [557, 254] width 19 height 12
type input "$1.83"
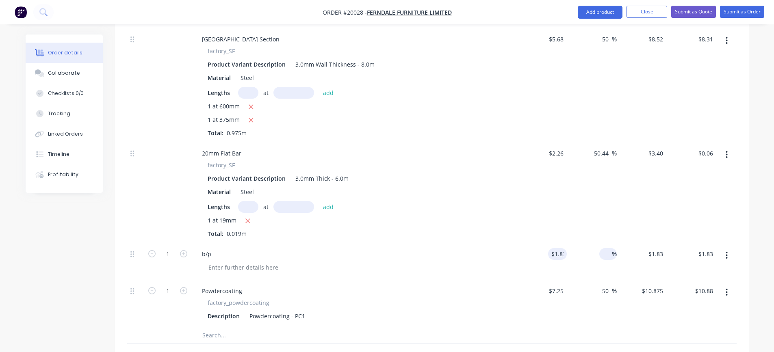
click at [395, 159] on input at bounding box center [607, 254] width 9 height 12
type input "50"
type input "$2.745"
type input "$2.75"
click at [395, 159] on div "50 50 %" at bounding box center [592, 261] width 50 height 37
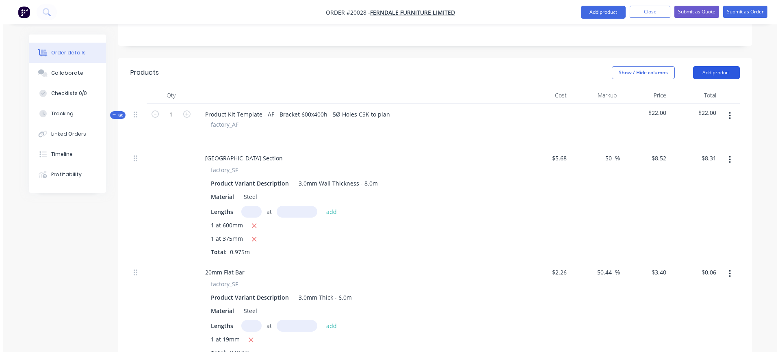
scroll to position [158, 0]
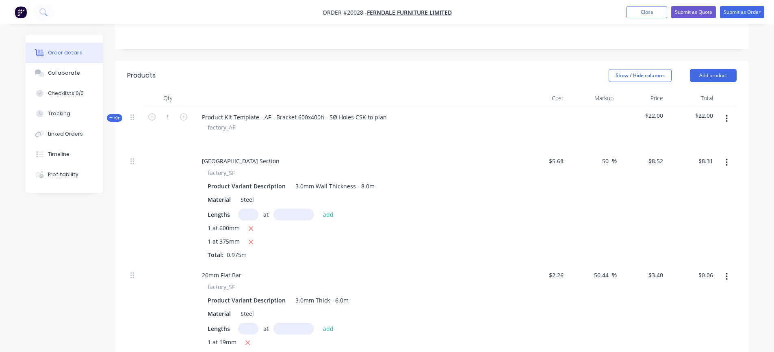
click at [395, 118] on icon "button" at bounding box center [727, 118] width 2 height 9
click at [395, 138] on div "Add product to kit" at bounding box center [698, 140] width 63 height 12
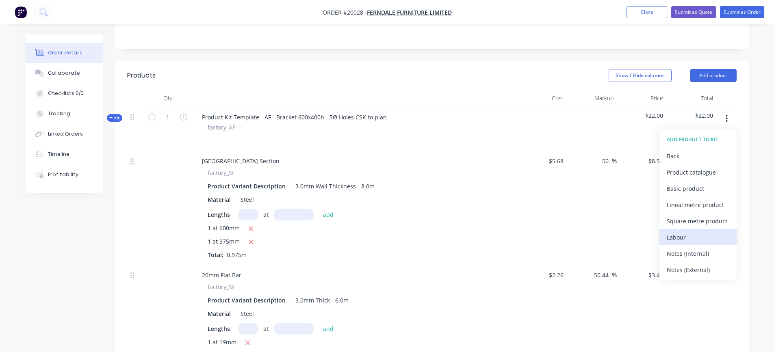
click at [395, 159] on div "Labour" at bounding box center [698, 238] width 63 height 12
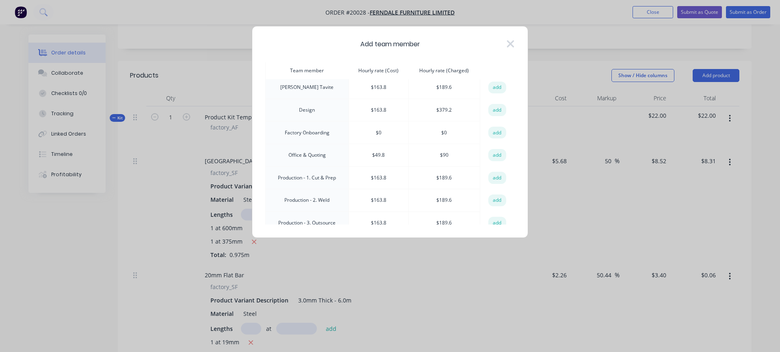
scroll to position [81, 0]
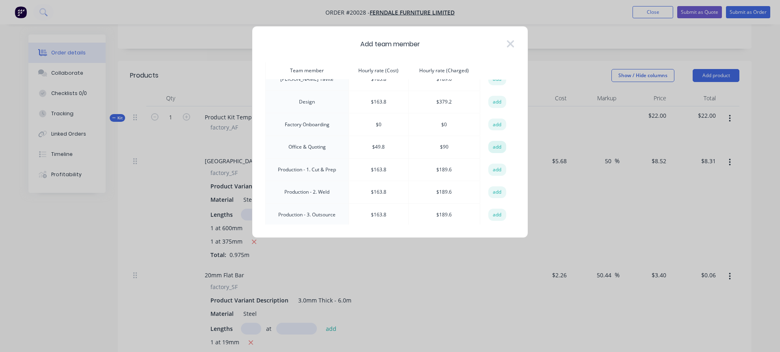
click at [395, 144] on button "add" at bounding box center [498, 147] width 18 height 12
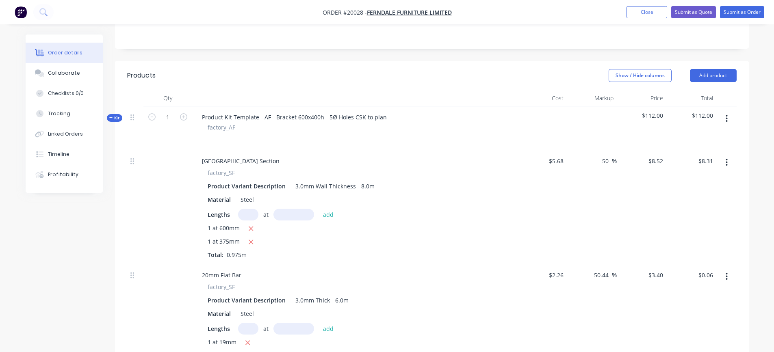
click at [395, 117] on icon "button" at bounding box center [727, 118] width 2 height 9
click at [395, 140] on div "Add product to kit" at bounding box center [698, 140] width 63 height 12
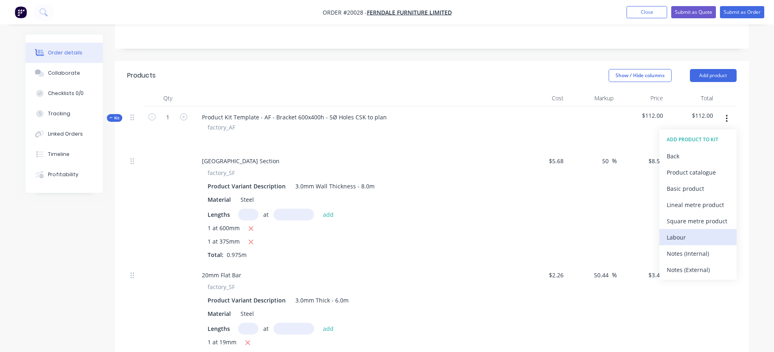
click at [395, 159] on div "Labour" at bounding box center [698, 238] width 63 height 12
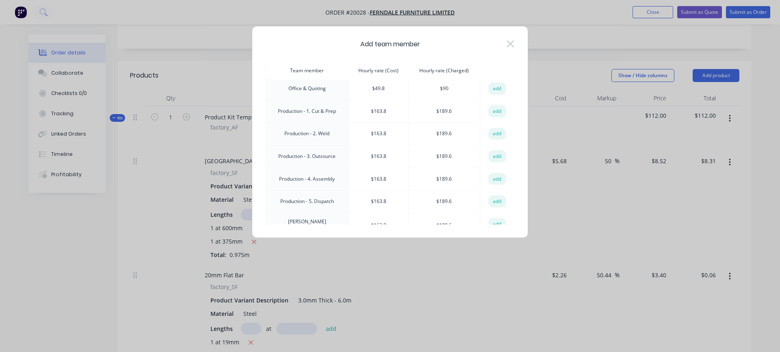
scroll to position [163, 0]
click at [395, 87] on button "add" at bounding box center [498, 89] width 18 height 12
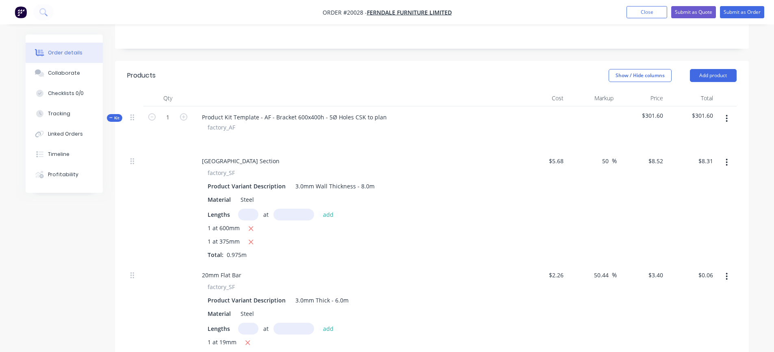
click at [395, 117] on button "button" at bounding box center [726, 118] width 19 height 15
click at [395, 142] on div "Add product to kit" at bounding box center [698, 140] width 63 height 12
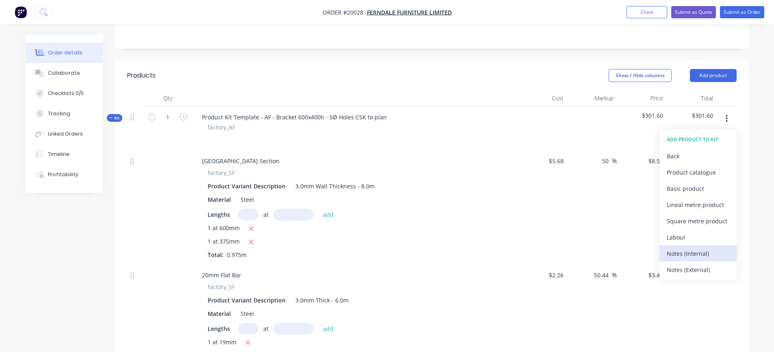
click at [395, 159] on div "Notes (Internal)" at bounding box center [698, 254] width 63 height 12
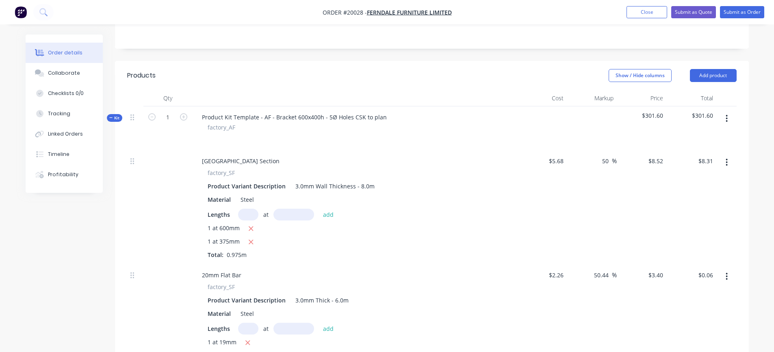
click at [395, 118] on button "button" at bounding box center [726, 118] width 19 height 15
click at [395, 141] on div "Add product to kit" at bounding box center [698, 140] width 63 height 12
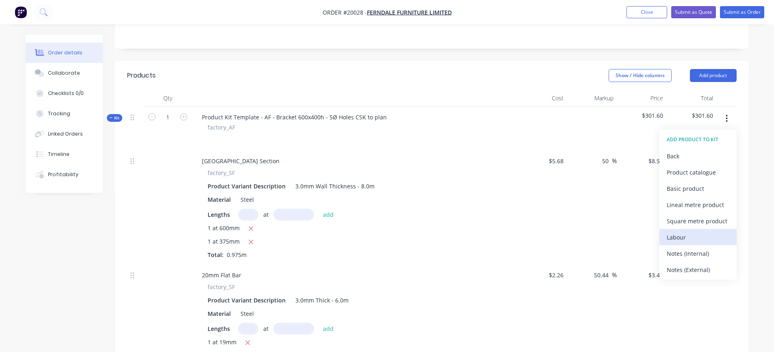
click at [395, 159] on div "Labour" at bounding box center [698, 238] width 63 height 12
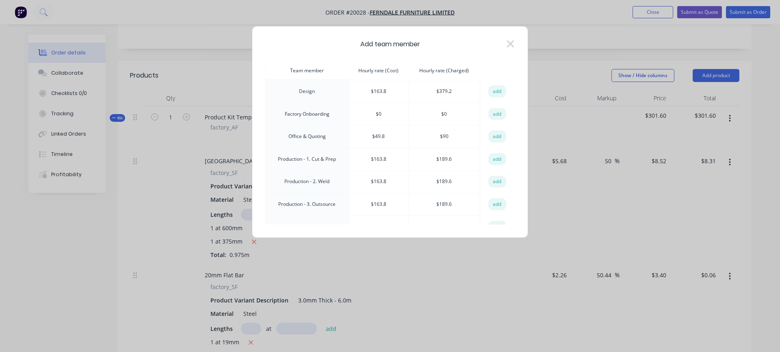
scroll to position [122, 0]
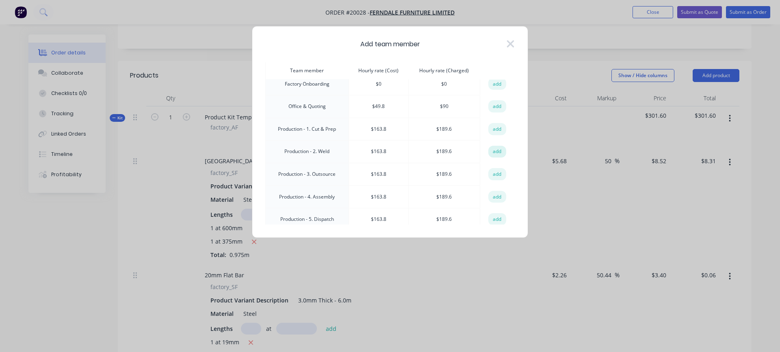
click at [395, 149] on button "add" at bounding box center [498, 152] width 18 height 12
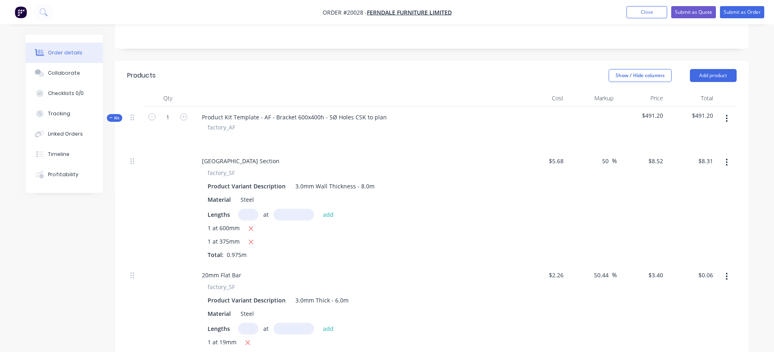
click at [395, 118] on icon "button" at bounding box center [727, 118] width 2 height 7
click at [395, 144] on div "Add product to kit" at bounding box center [698, 140] width 63 height 12
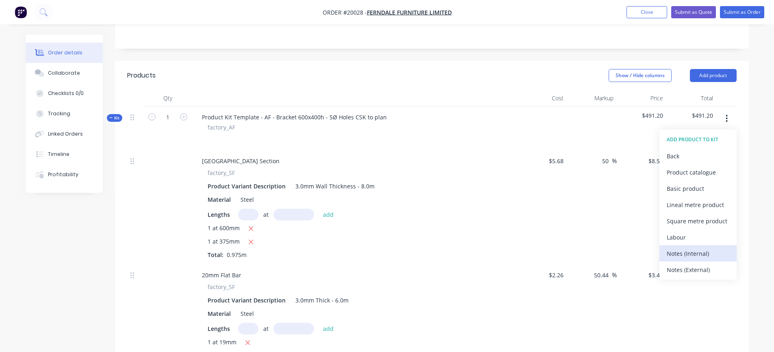
click at [395, 159] on div "Notes (Internal)" at bounding box center [698, 254] width 63 height 12
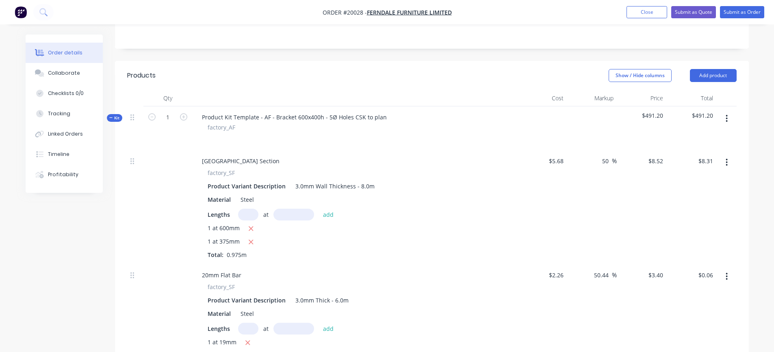
click at [395, 116] on icon "button" at bounding box center [727, 118] width 2 height 7
click at [395, 138] on div "Add product to kit" at bounding box center [698, 140] width 63 height 12
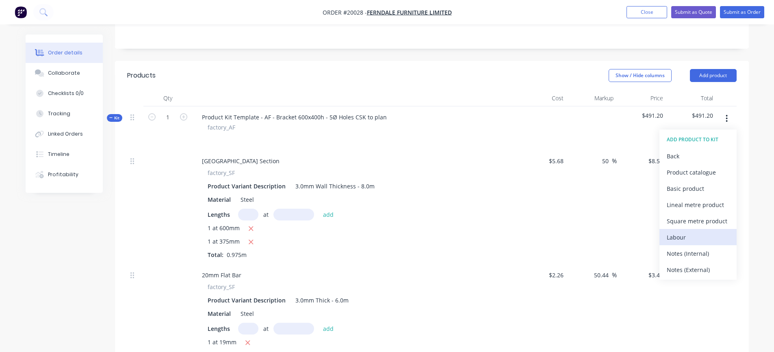
click at [395, 159] on div "Labour" at bounding box center [698, 238] width 63 height 12
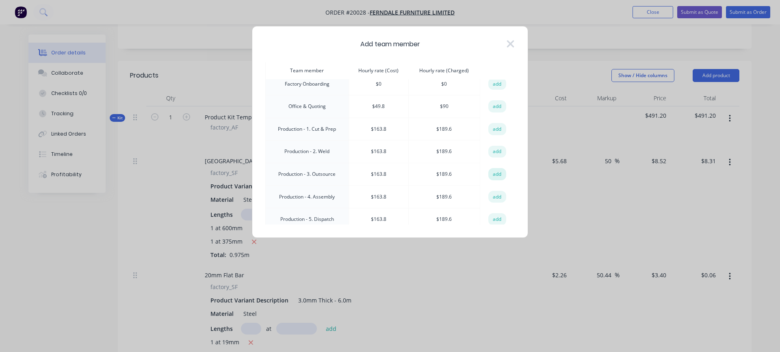
click at [395, 159] on button "add" at bounding box center [498, 174] width 18 height 12
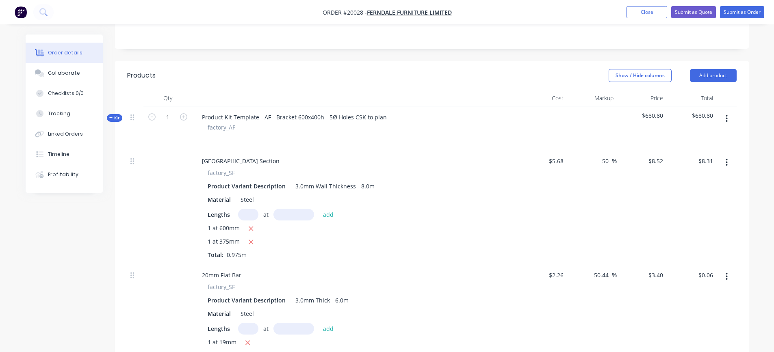
click at [395, 119] on button "button" at bounding box center [726, 118] width 19 height 15
click at [395, 142] on div "Add product to kit" at bounding box center [698, 140] width 63 height 12
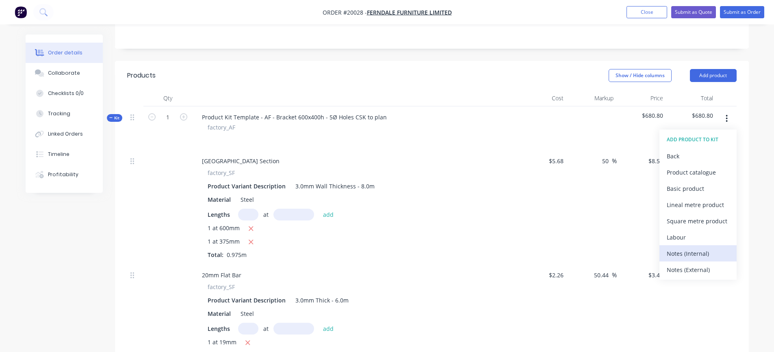
click at [395, 159] on div "Notes (Internal)" at bounding box center [698, 254] width 63 height 12
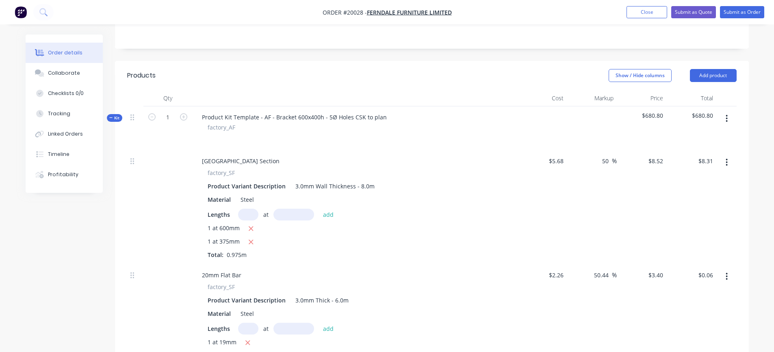
click at [395, 122] on icon "button" at bounding box center [727, 118] width 2 height 9
click at [395, 141] on div "Add product to kit" at bounding box center [698, 140] width 63 height 12
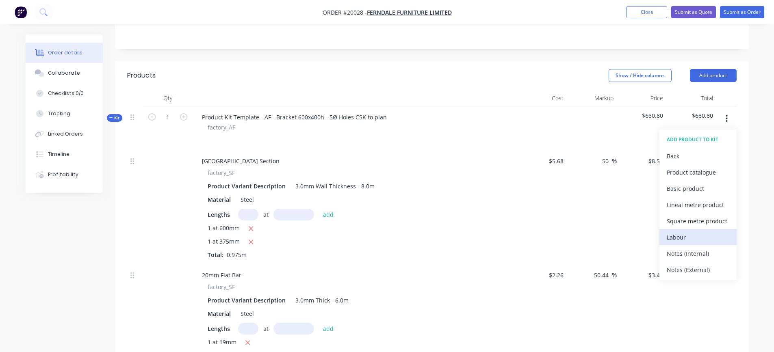
click at [395, 159] on div "Labour" at bounding box center [698, 238] width 63 height 12
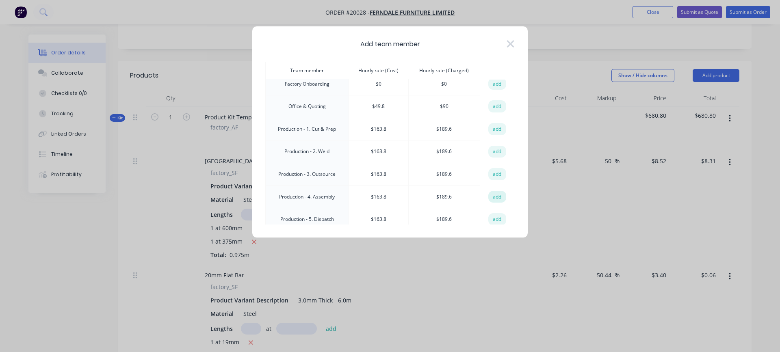
click at [395, 159] on button "add" at bounding box center [498, 197] width 18 height 12
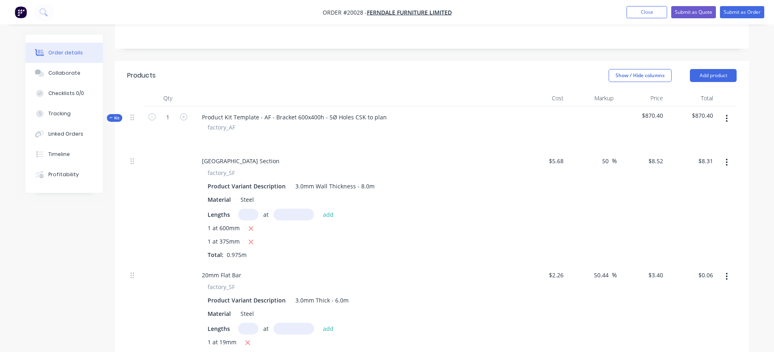
click at [395, 116] on icon "button" at bounding box center [727, 118] width 2 height 7
click at [395, 141] on div "Add product to kit" at bounding box center [698, 140] width 63 height 12
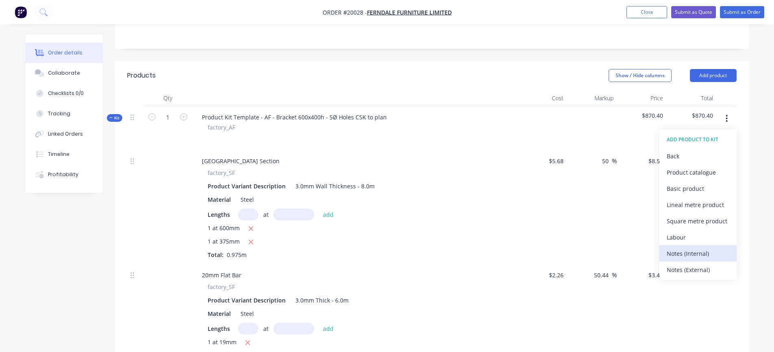
click at [395, 159] on div "Notes (Internal)" at bounding box center [698, 254] width 63 height 12
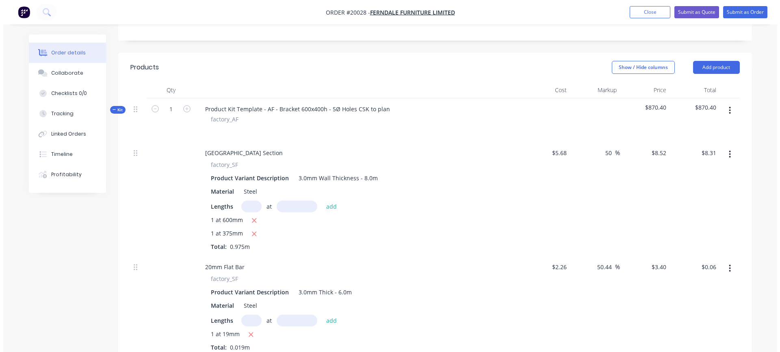
scroll to position [158, 0]
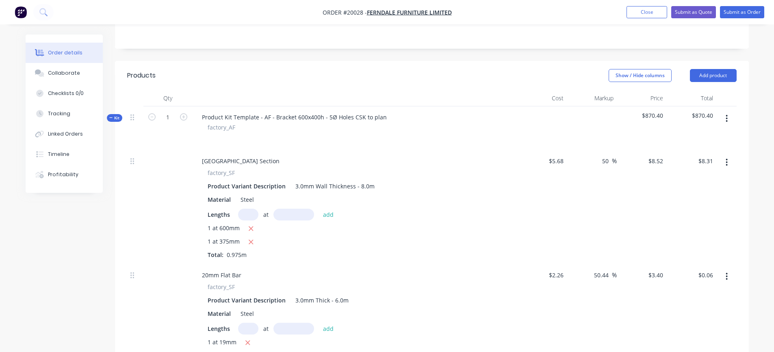
click at [395, 118] on icon "button" at bounding box center [727, 118] width 2 height 7
click at [395, 139] on div "Add product to kit" at bounding box center [698, 140] width 63 height 12
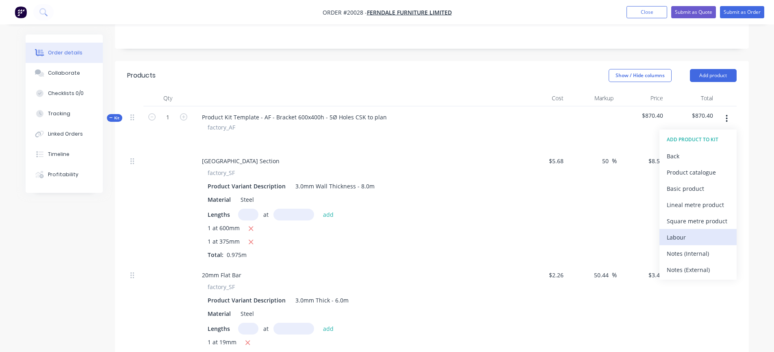
click at [395, 159] on div "Labour" at bounding box center [698, 238] width 63 height 12
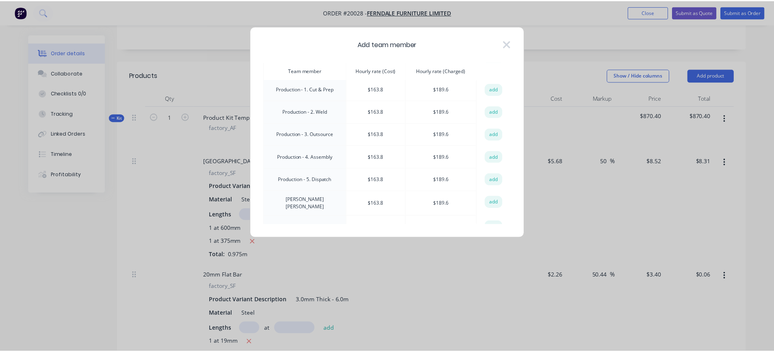
scroll to position [163, 0]
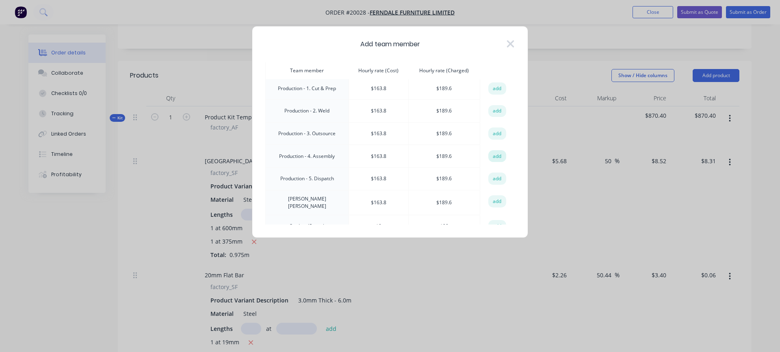
click at [395, 155] on button "add" at bounding box center [498, 156] width 18 height 12
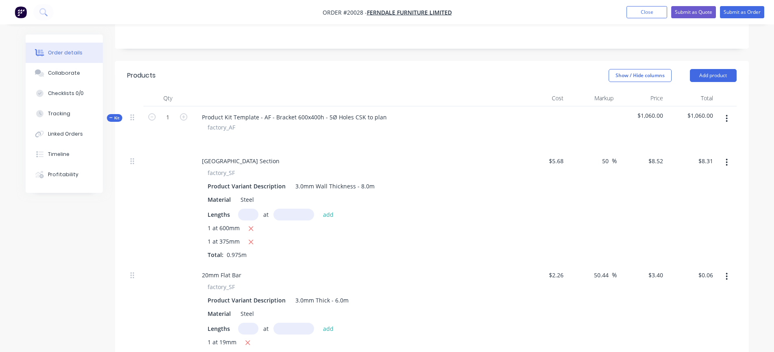
click at [395, 119] on button "button" at bounding box center [726, 118] width 19 height 15
click at [395, 140] on div "Add product to kit" at bounding box center [698, 140] width 63 height 12
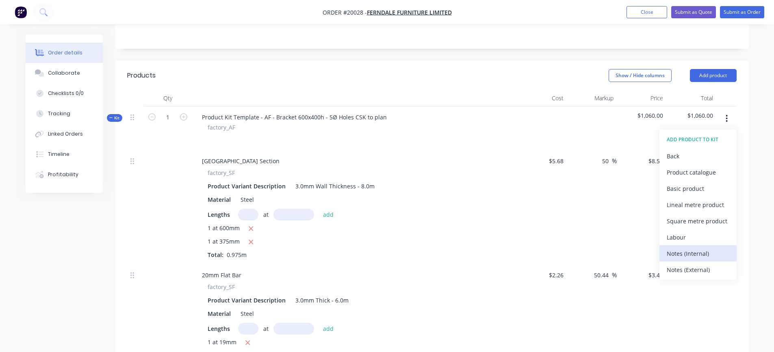
click at [395, 159] on div "Notes (Internal)" at bounding box center [698, 254] width 63 height 12
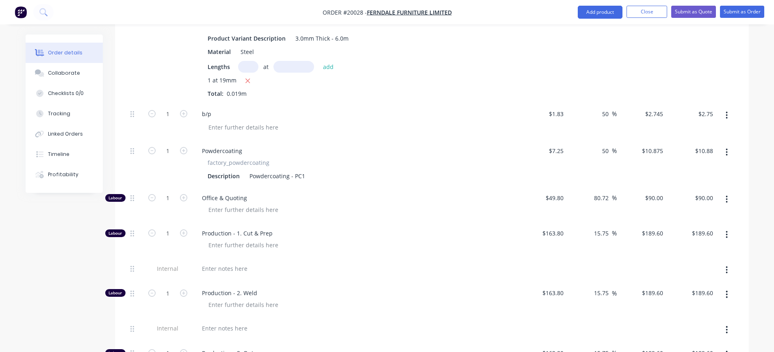
scroll to position [442, 0]
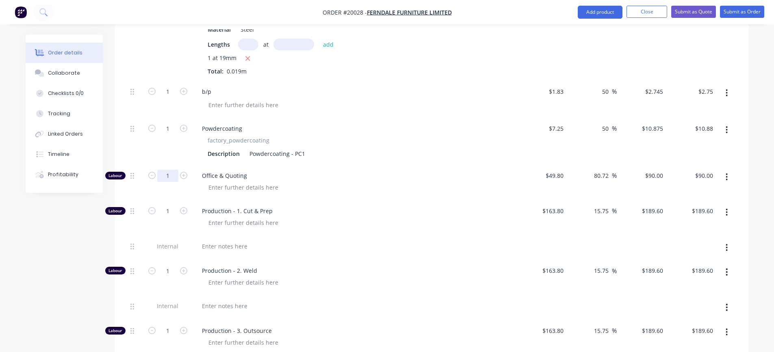
click at [170, 159] on input "1" at bounding box center [167, 176] width 21 height 12
type input "0.04"
type input "$3.60"
click at [352, 159] on div "Production - 1. Cut & Prep" at bounding box center [354, 217] width 325 height 35
click at [230, 159] on div at bounding box center [224, 247] width 59 height 12
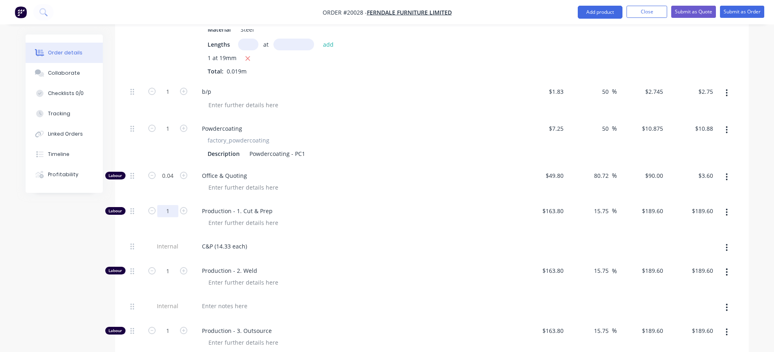
click at [172, 159] on input "1" at bounding box center [167, 211] width 21 height 12
type input "0.24"
type input "$45.50"
click at [317, 159] on div "C&P (14.33 each)" at bounding box center [354, 248] width 325 height 25
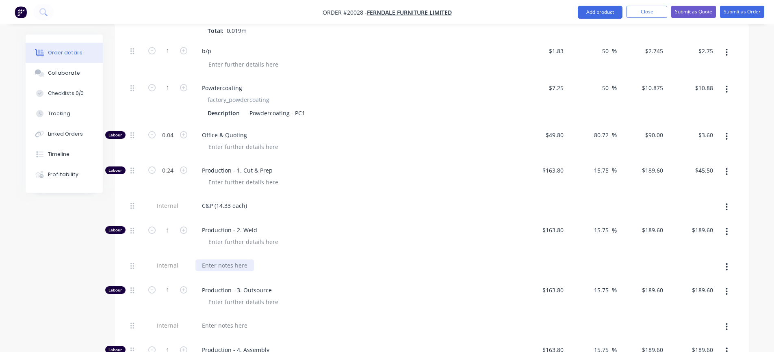
click at [237, 159] on div at bounding box center [224, 266] width 59 height 12
click at [170, 159] on input "1" at bounding box center [167, 230] width 21 height 12
type input "1.63"
type input "$309.05"
click at [263, 159] on div "W (7 each)" at bounding box center [354, 266] width 319 height 12
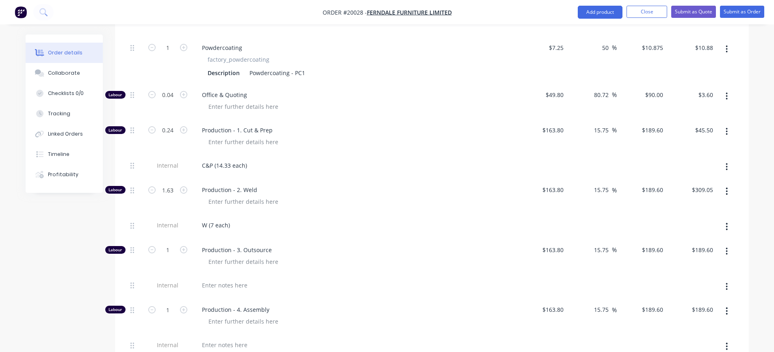
scroll to position [523, 0]
click at [177, 159] on input "1.63" at bounding box center [167, 190] width 21 height 12
type input "0.12"
type input "$22.75"
click at [287, 159] on div "W (7 each)" at bounding box center [354, 226] width 325 height 25
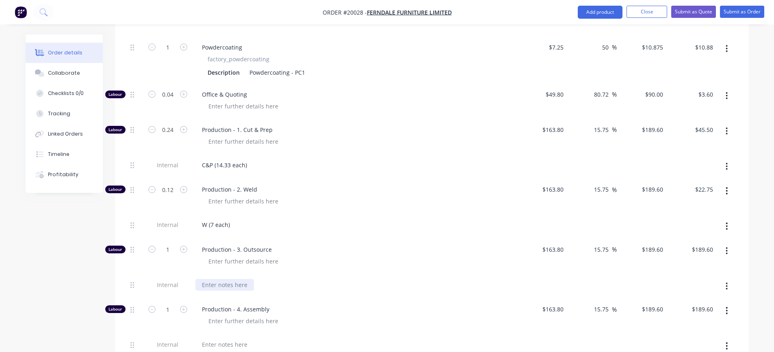
click at [233, 159] on div at bounding box center [224, 285] width 59 height 12
click at [167, 159] on input "1" at bounding box center [167, 250] width 21 height 12
type input "0.01"
type input "$1.90"
click at [280, 159] on div "O (0.83 each)" at bounding box center [354, 285] width 319 height 12
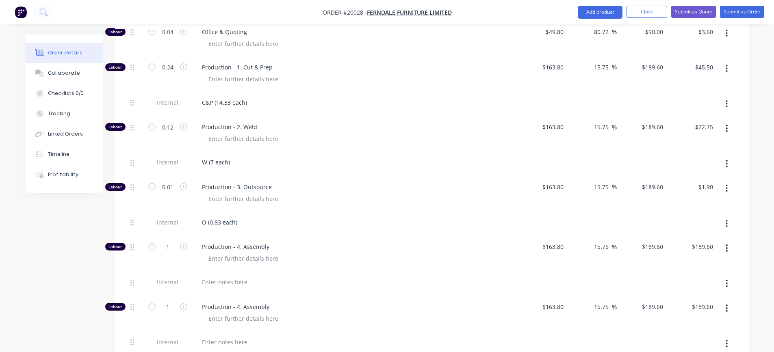
scroll to position [605, 0]
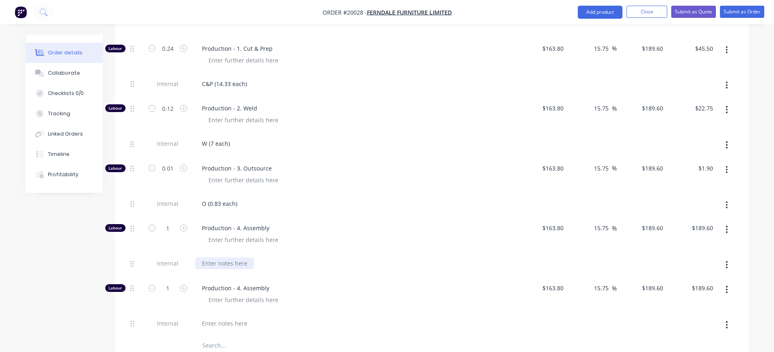
click at [236, 159] on div at bounding box center [224, 264] width 59 height 12
click at [169, 159] on input "1" at bounding box center [167, 228] width 21 height 12
type input "0.001"
type input "$0.19"
click at [271, 159] on div "Production - 4. Assembly" at bounding box center [354, 234] width 325 height 35
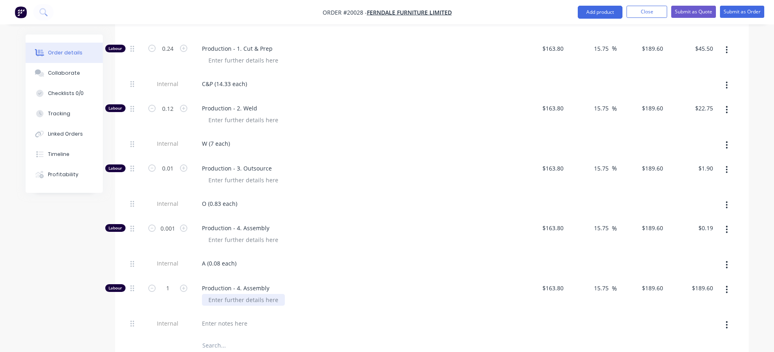
click at [254, 159] on div at bounding box center [243, 300] width 83 height 12
click at [238, 159] on div "A RW 20%" at bounding box center [222, 300] width 40 height 12
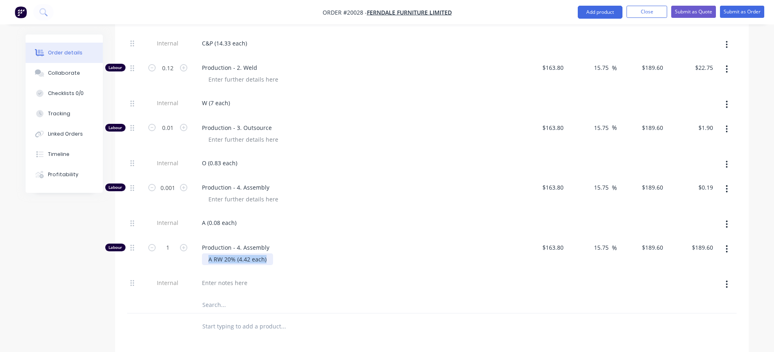
drag, startPoint x: 266, startPoint y: 259, endPoint x: 206, endPoint y: 260, distance: 60.6
click at [206, 159] on div "A RW 20% (4.42 each)" at bounding box center [237, 260] width 71 height 12
click at [214, 159] on div at bounding box center [224, 283] width 59 height 12
paste div
click at [167, 159] on input "1" at bounding box center [167, 248] width 21 height 12
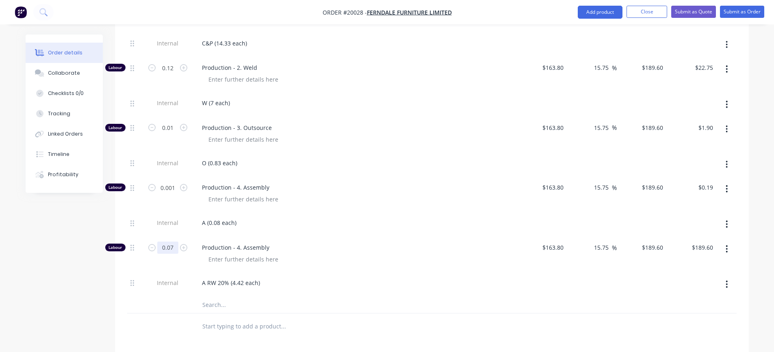
type input "0.07"
type input "$13.27"
click at [326, 159] on div "Production - 4. Assembly" at bounding box center [354, 254] width 325 height 35
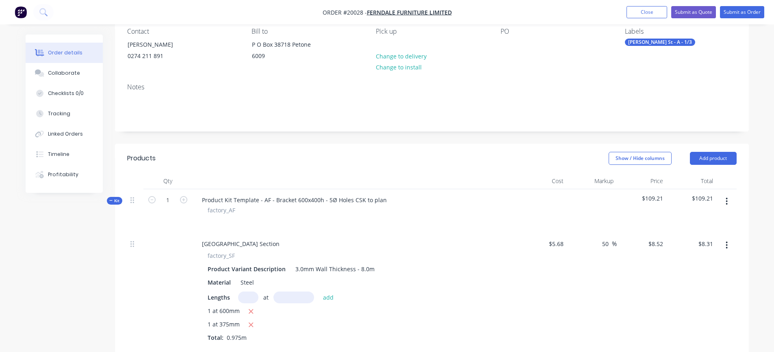
scroll to position [41, 0]
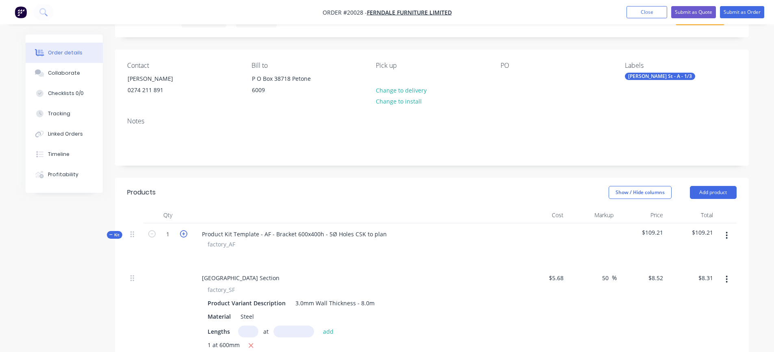
click at [183, 159] on icon "button" at bounding box center [183, 233] width 7 height 7
type input "2"
type input "$16.61"
type input "$0.13"
type input "2"
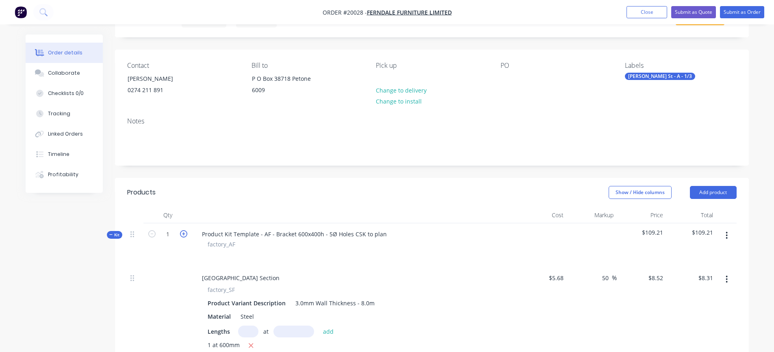
type input "$5.49"
type input "2"
type input "$21.75"
type input "0.08"
type input "$7.20"
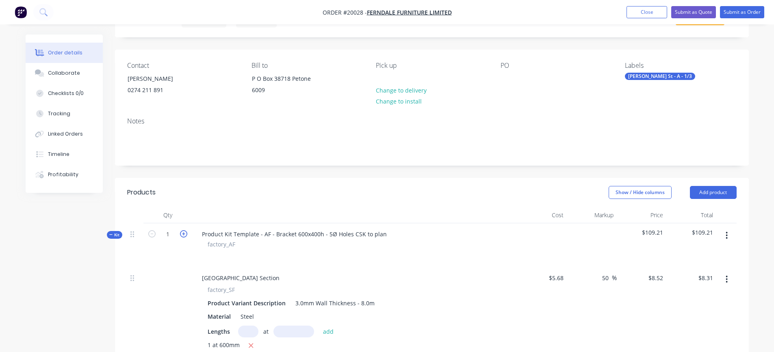
type input "0.48"
type input "$91.01"
type input "0.24"
type input "$45.50"
type input "0.02"
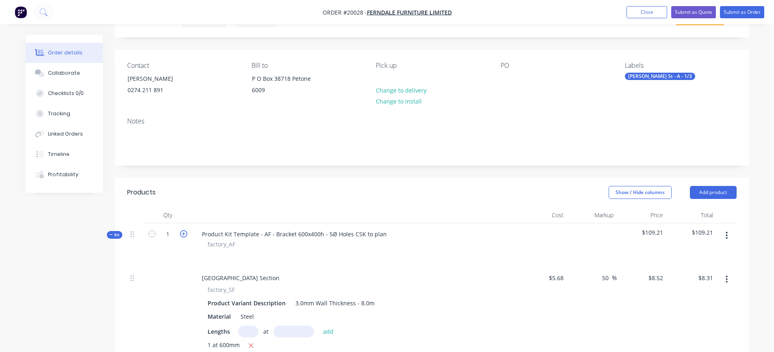
type input "$3.79"
type input "0.002"
type input "$0.38"
type input "0.14"
type input "$26.54"
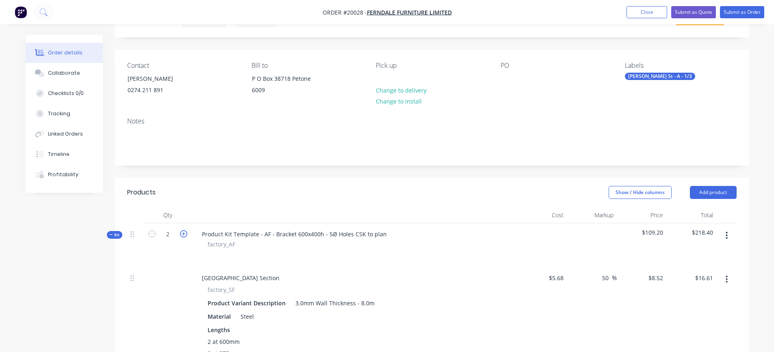
click at [183, 159] on icon "button" at bounding box center [183, 233] width 7 height 7
type input "3"
type input "$24.92"
type input "$0.19"
type input "3"
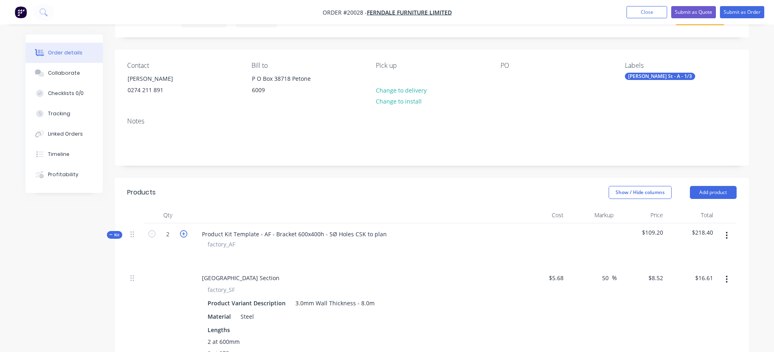
type input "$8.24"
type input "3"
type input "$32.63"
type input "0.12"
type input "$10.80"
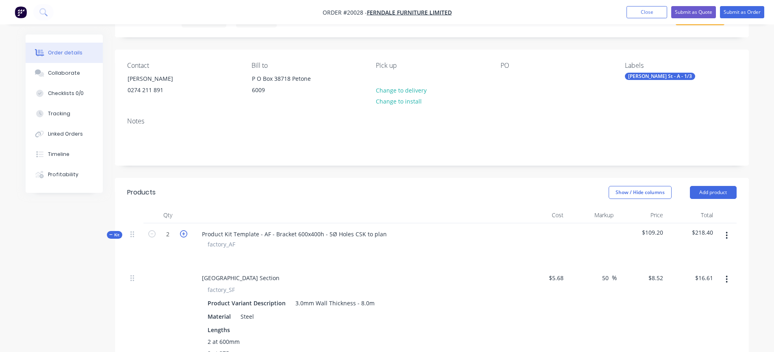
type input "0.72"
type input "$136.51"
type input "0.36"
type input "$68.26"
type input "0.03"
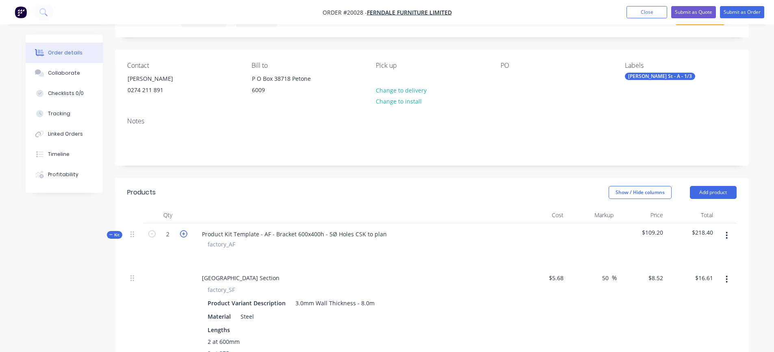
type input "$5.69"
type input "0.003"
type input "$0.57"
type input "0.21"
type input "$39.82"
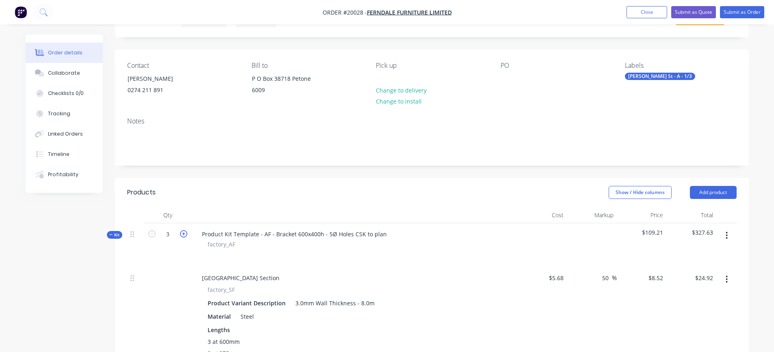
click at [183, 159] on icon "button" at bounding box center [183, 233] width 7 height 7
type input "4"
type input "$33.23"
type input "$0.26"
type input "4"
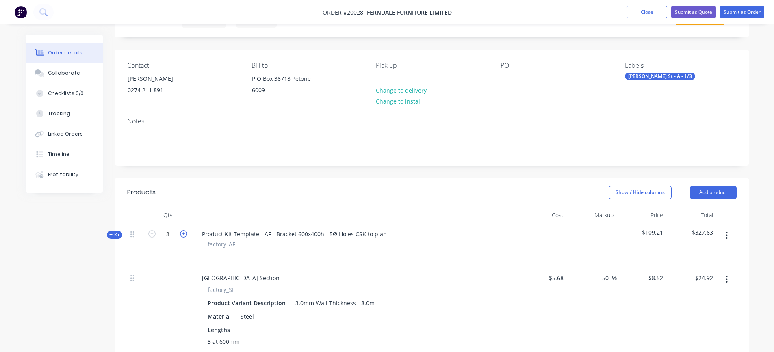
type input "$10.98"
type input "4"
type input "$43.50"
type input "0.16"
type input "$14.40"
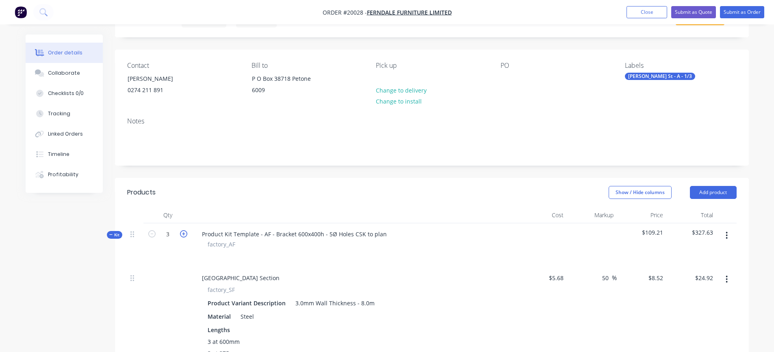
type input "0.96"
type input "$182.02"
type input "0.48"
type input "$91.01"
type input "0.04"
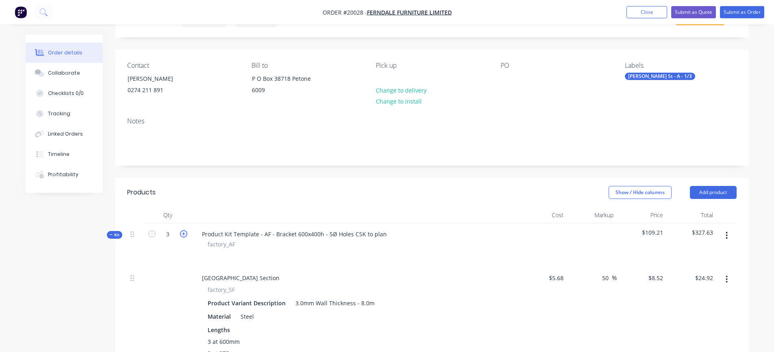
type input "$7.58"
type input "0.004"
type input "$0.76"
type input "0.28"
type input "$53.09"
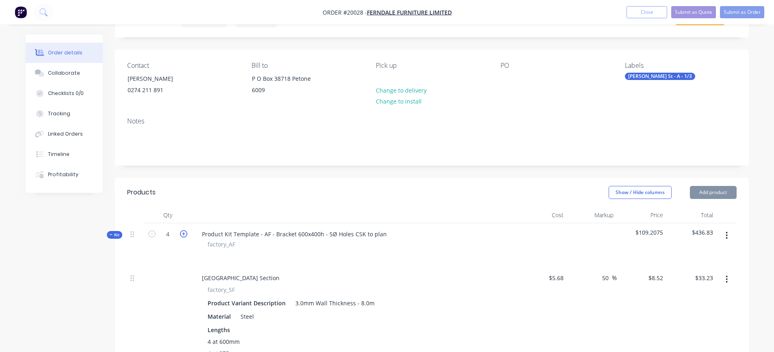
click at [183, 159] on icon "button" at bounding box center [183, 233] width 7 height 7
type input "5"
type input "$41.54"
type input "$0.32"
type input "5"
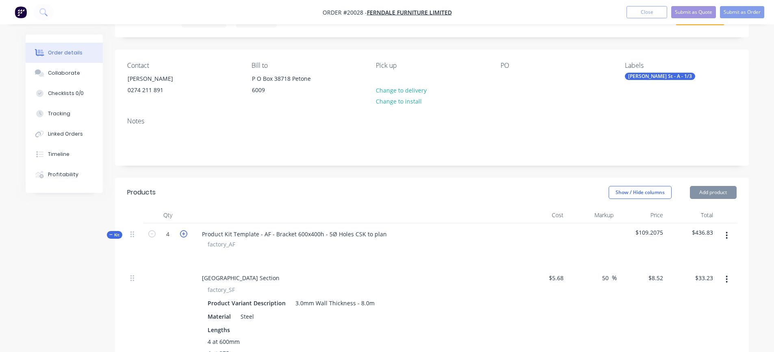
type input "$13.73"
type input "5"
type input "$54.38"
type input "0.2"
type input "$18.00"
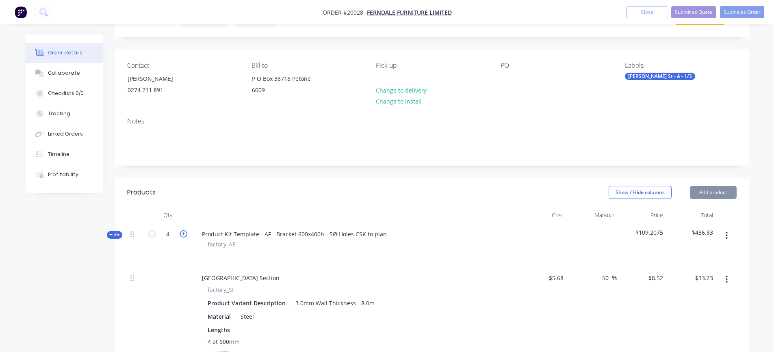
type input "1.2"
type input "$227.52"
type input "0.6"
type input "$113.76"
type input "0.05"
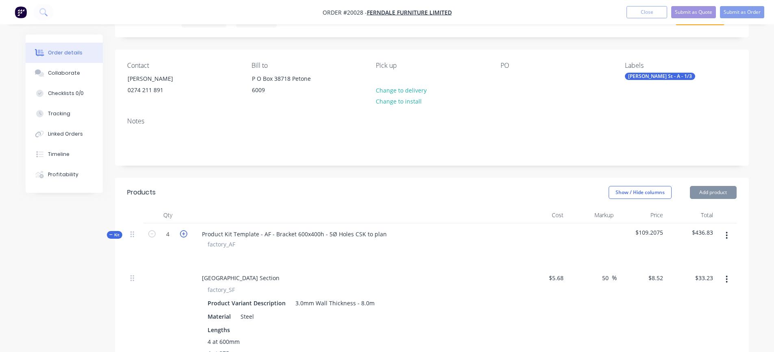
type input "$9.48"
type input "0.005"
type input "$0.95"
type input "0.35"
type input "$66.36"
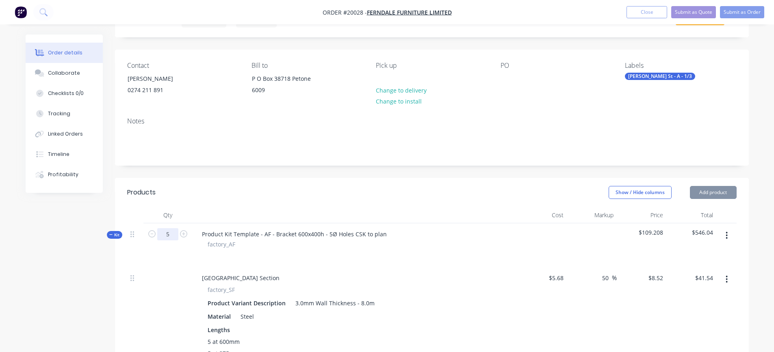
click at [170, 159] on input "5" at bounding box center [167, 234] width 21 height 12
type input "14"
type input "$116.30"
type input "$0.90"
type input "14"
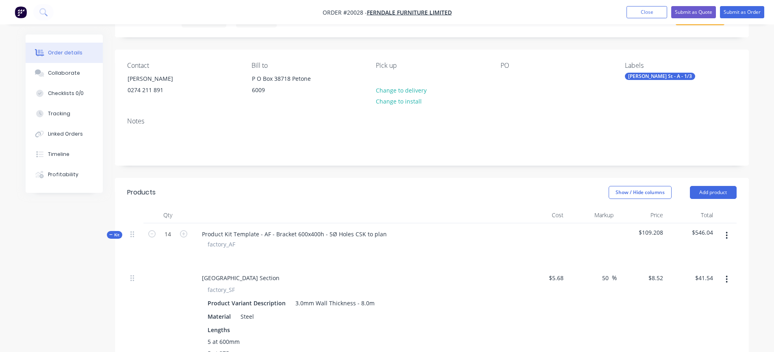
type input "$38.43"
type input "14"
type input "$152.25"
type input "0.56"
type input "$50.40"
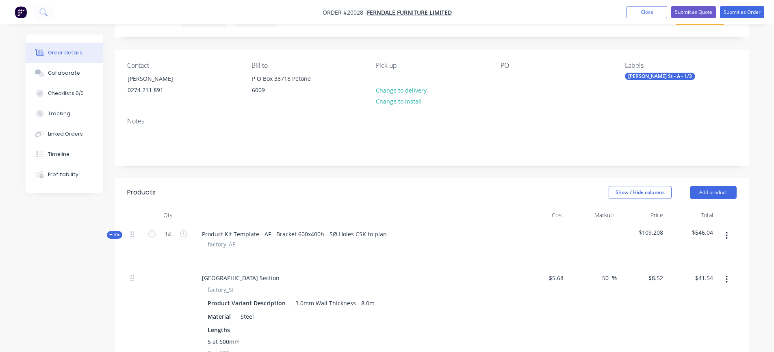
type input "3.36"
type input "$637.06"
type input "1.68"
type input "$318.53"
type input "0.14"
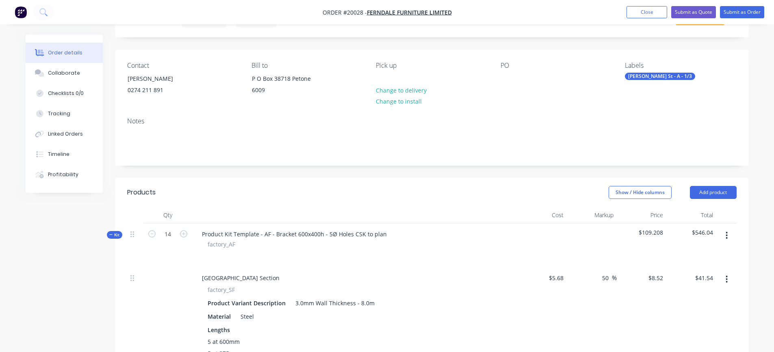
type input "$26.54"
type input "0.014"
type input "$2.65"
type input "0.98"
type input "$185.81"
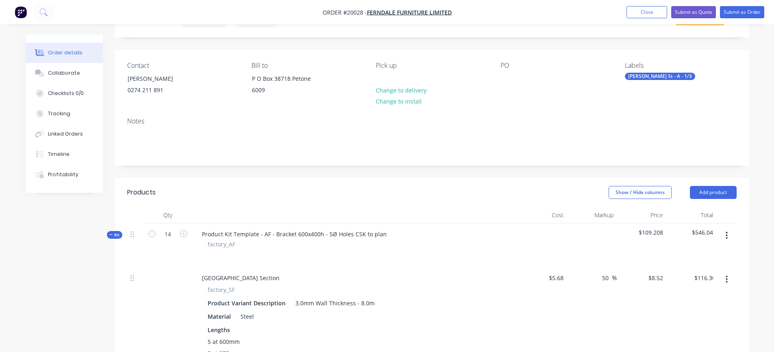
click at [395, 159] on div at bounding box center [354, 255] width 319 height 12
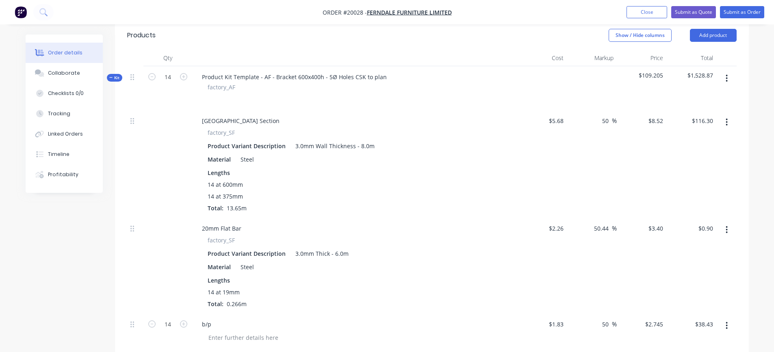
scroll to position [179, 0]
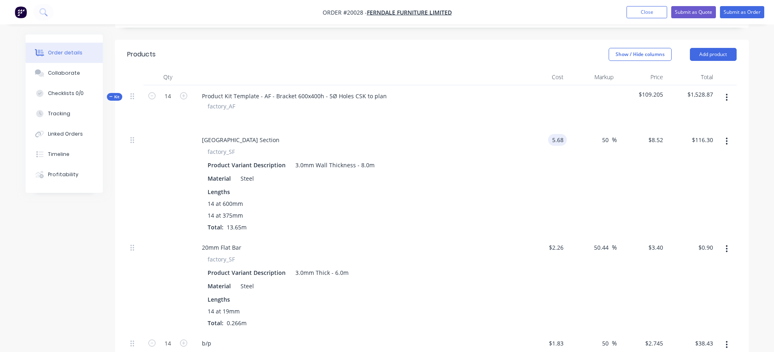
drag, startPoint x: 562, startPoint y: 141, endPoint x: 567, endPoint y: 141, distance: 4.5
click at [395, 141] on div "25x25 Square Hollow Section factory_SF Product Variant Description 3.0mm Wall T…" at bounding box center [432, 183] width 610 height 108
type input "$5.68"
click at [395, 159] on div "50 50 %" at bounding box center [592, 183] width 50 height 108
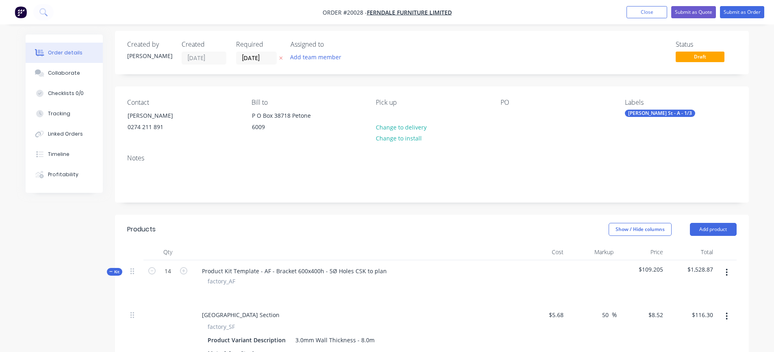
scroll to position [0, 0]
